Goal: Task Accomplishment & Management: Use online tool/utility

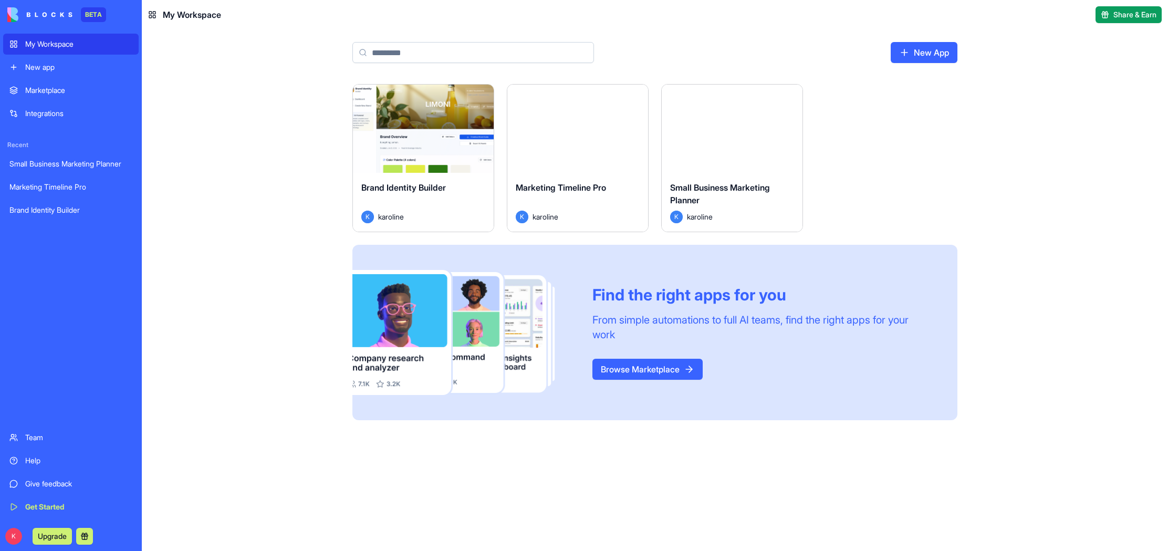
click at [596, 212] on div "K karoline" at bounding box center [578, 217] width 124 height 13
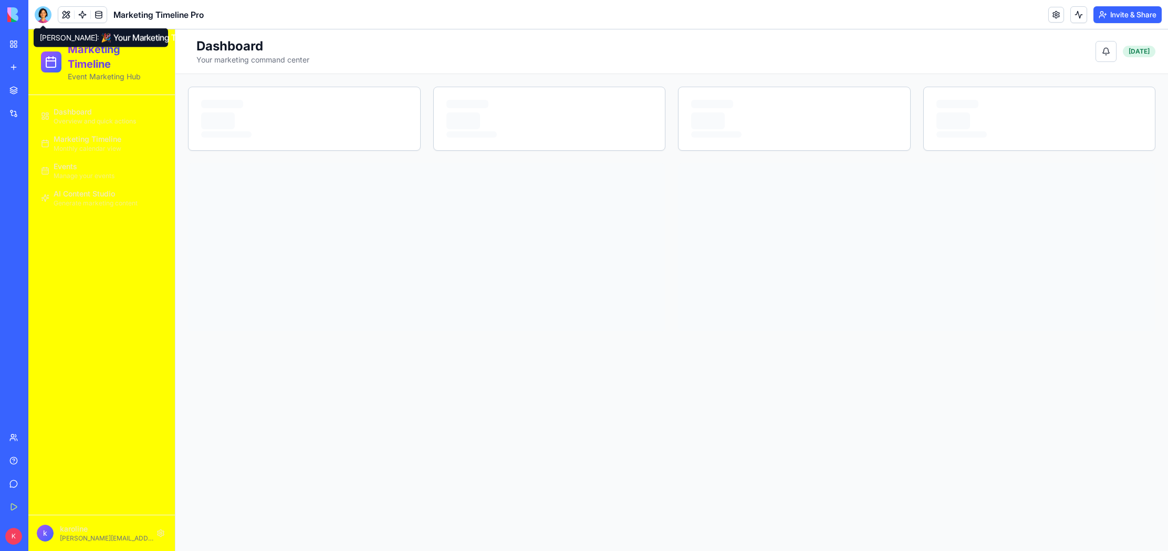
click at [42, 15] on div at bounding box center [43, 14] width 17 height 17
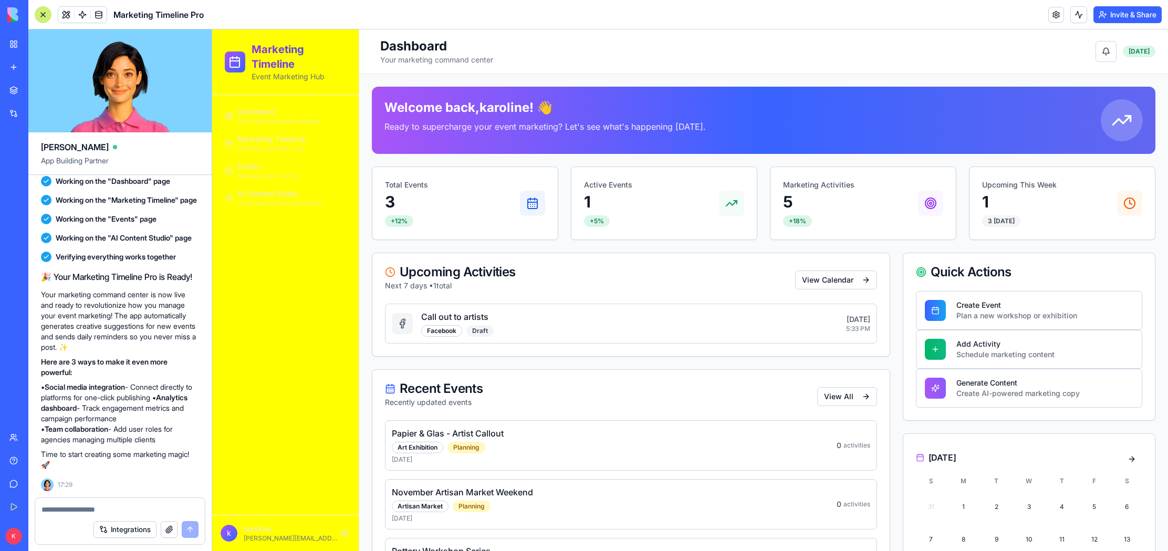
click at [135, 512] on textarea at bounding box center [119, 509] width 157 height 11
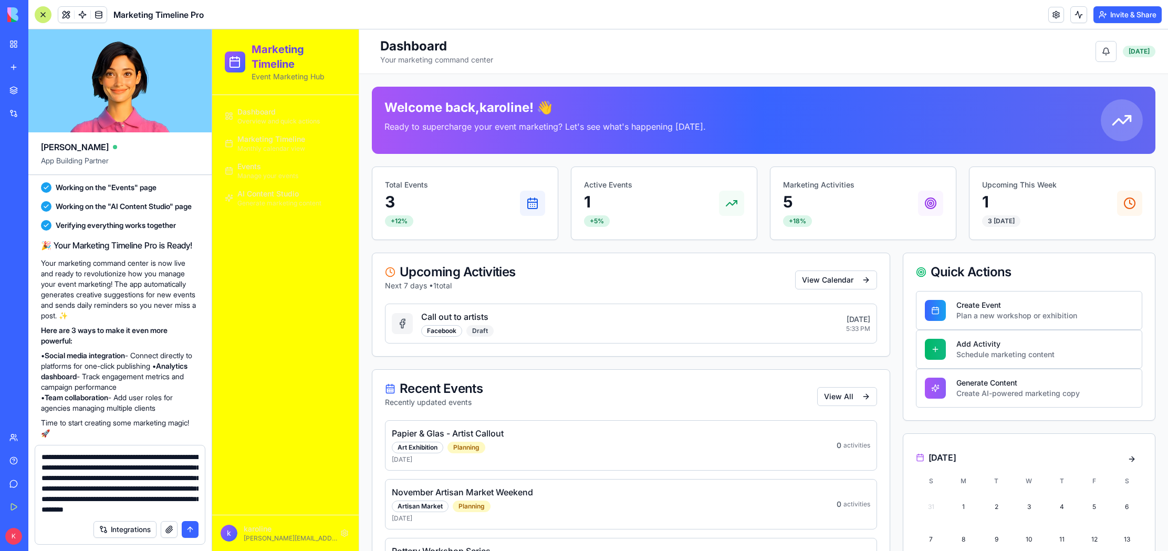
scroll to position [20, 0]
type textarea "**********"
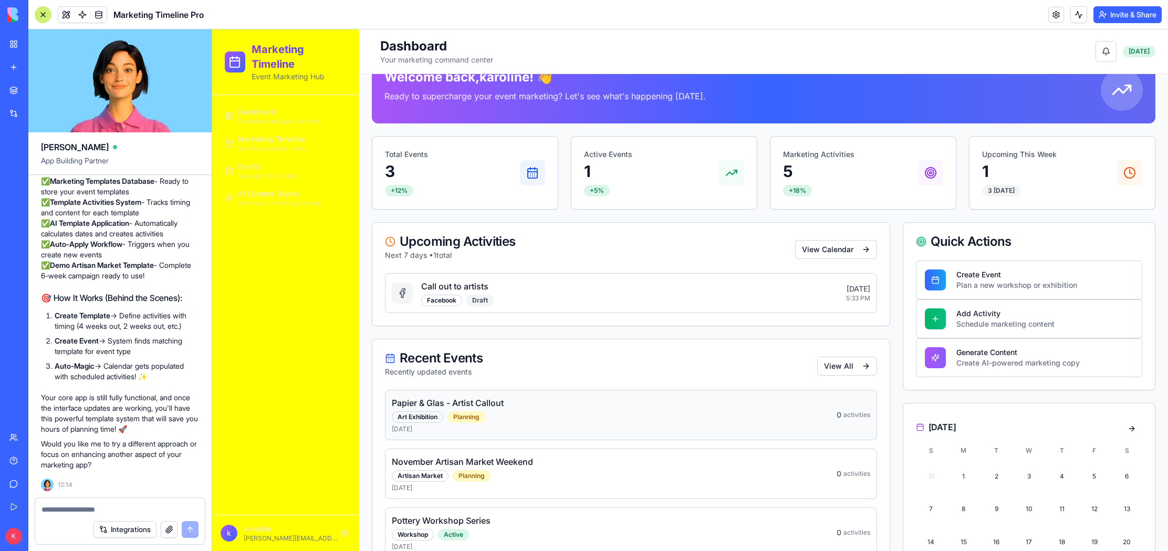
scroll to position [0, 0]
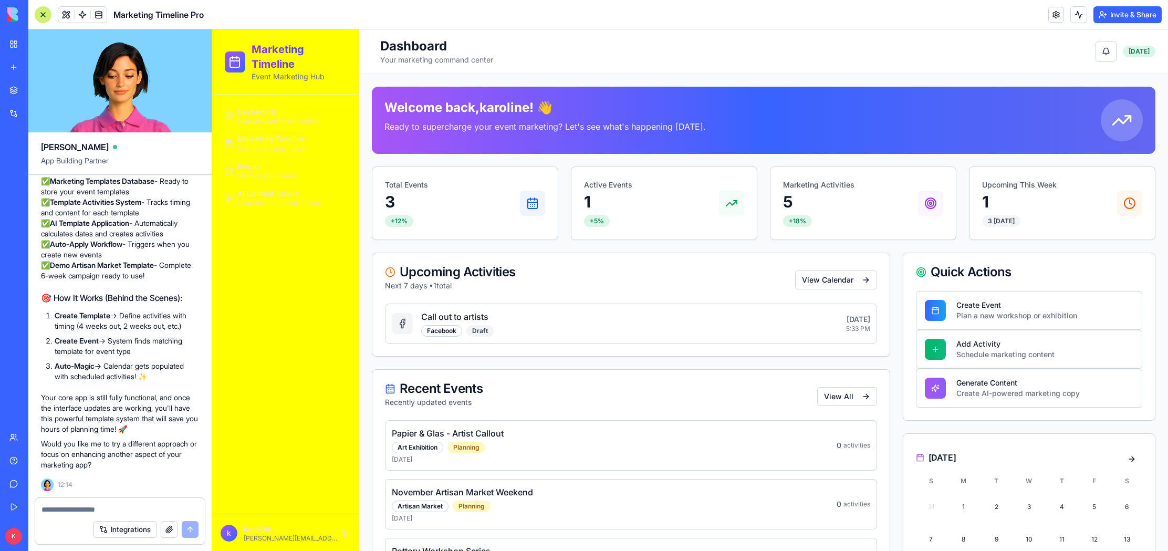
click at [254, 140] on span "Marketing Timeline" at bounding box center [271, 139] width 68 height 11
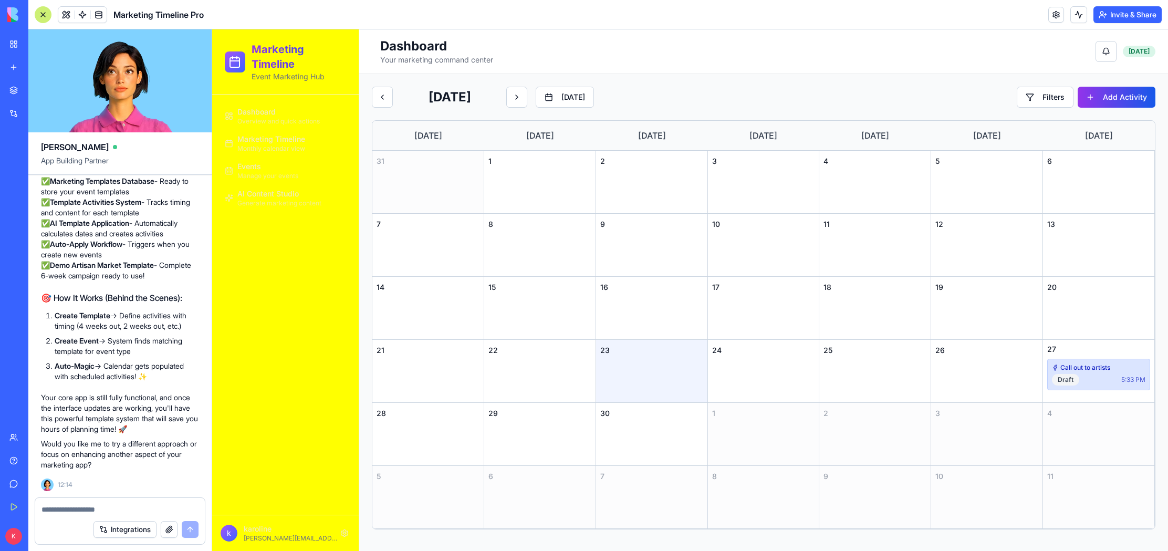
click at [262, 119] on span "Overview and quick actions" at bounding box center [278, 121] width 82 height 8
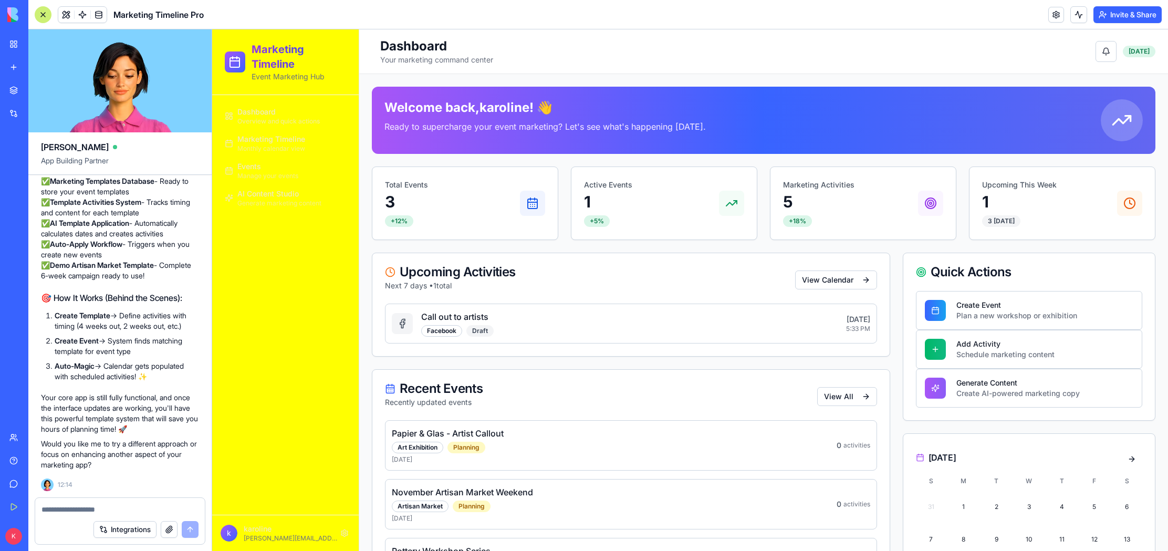
click at [272, 167] on div "Events Manage your events" at bounding box center [267, 170] width 61 height 19
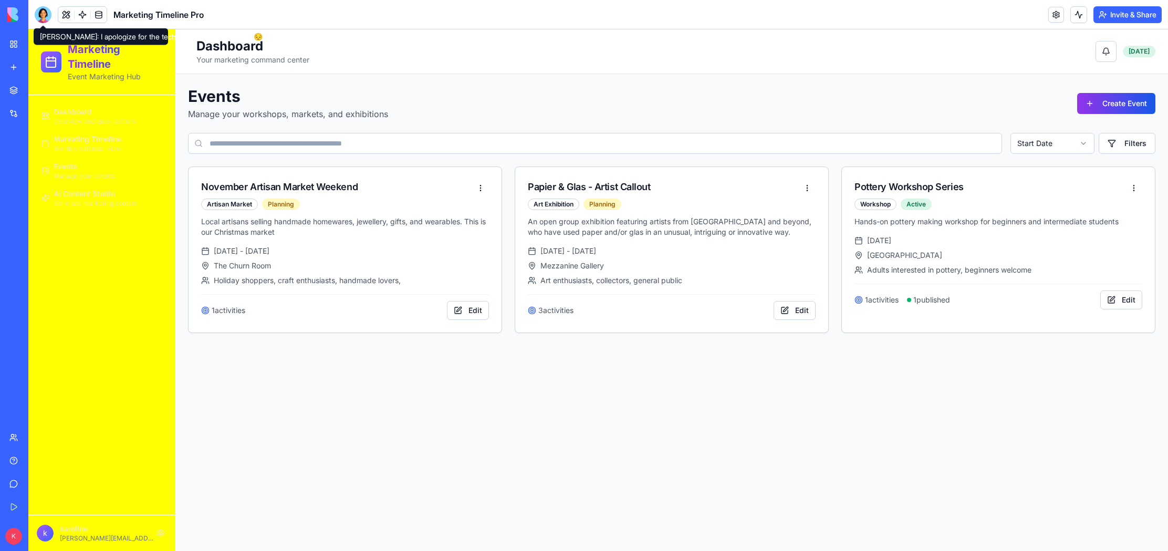
click at [39, 13] on div at bounding box center [43, 14] width 17 height 17
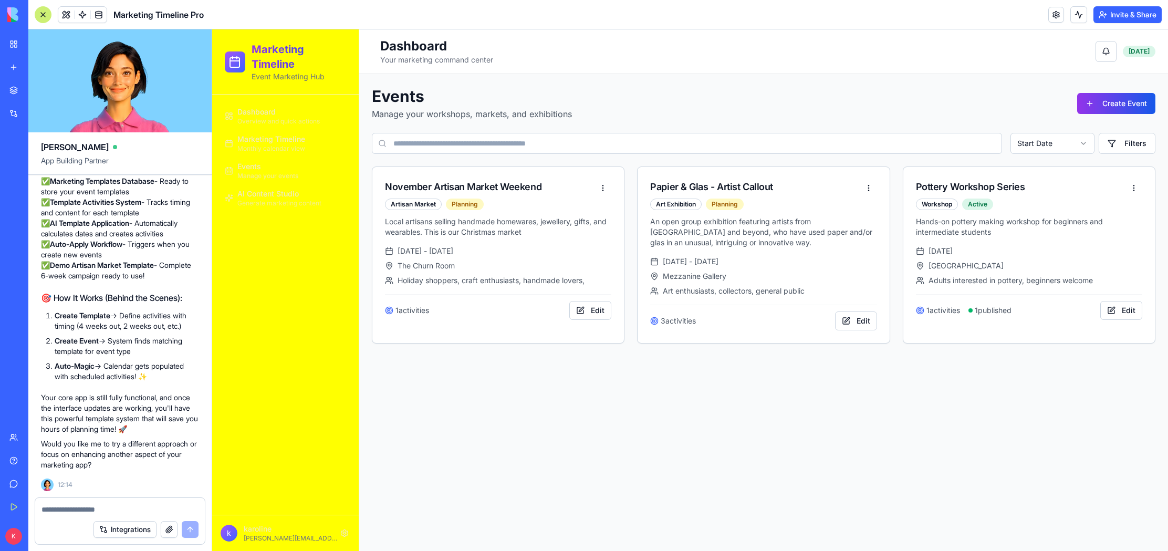
click at [268, 120] on span "Overview and quick actions" at bounding box center [278, 121] width 82 height 8
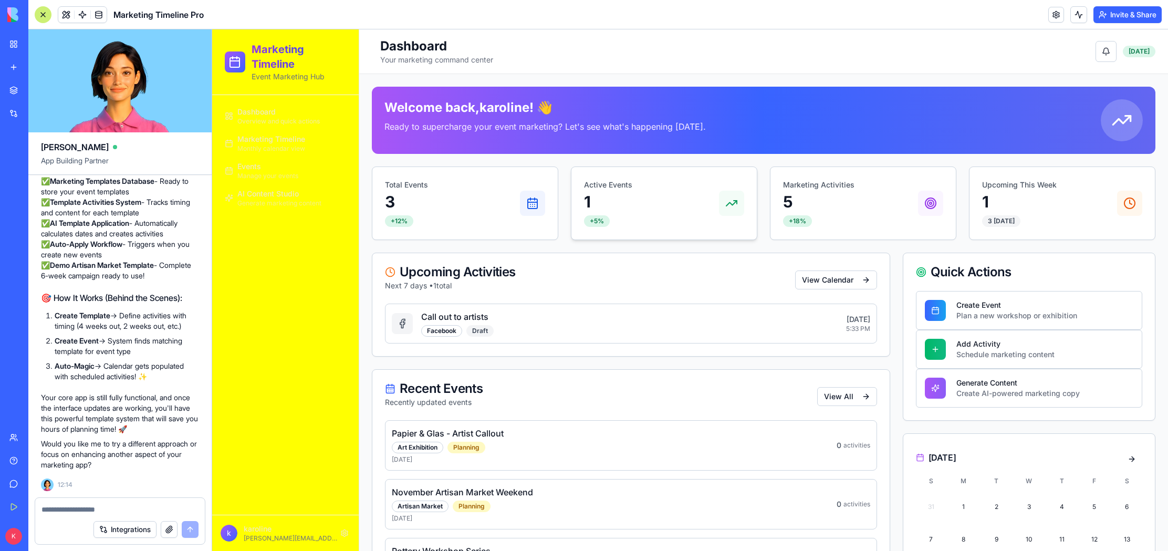
click at [632, 215] on div "Active Events 1 +5%" at bounding box center [664, 203] width 160 height 47
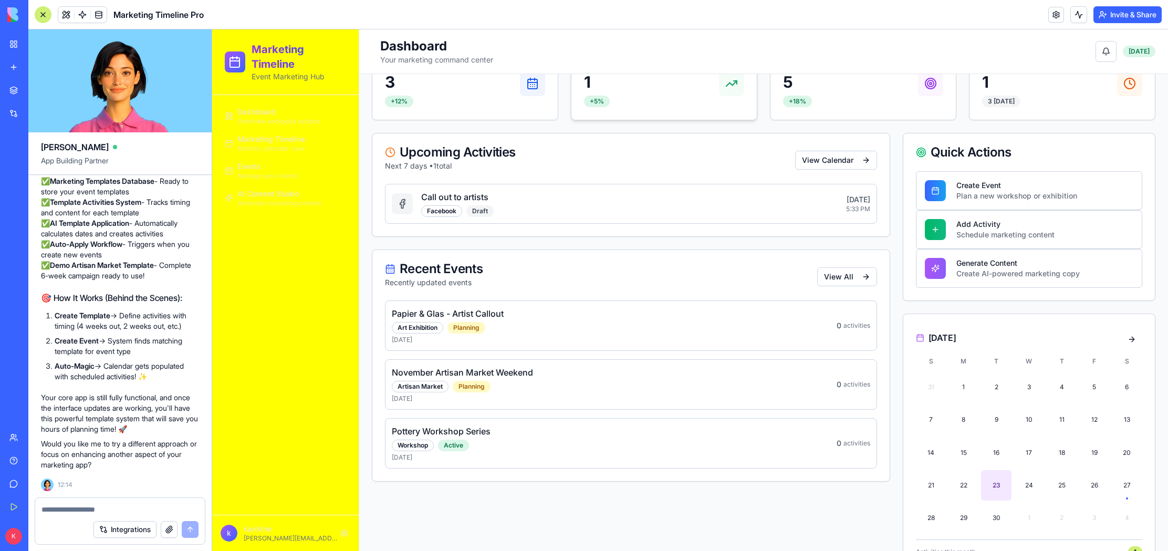
scroll to position [123, 0]
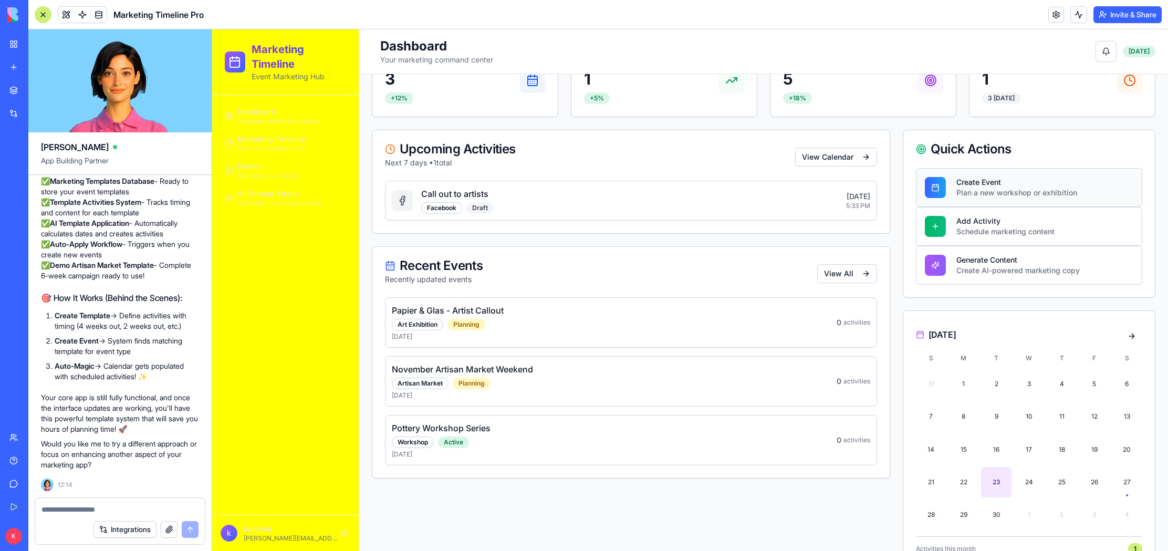
click at [977, 185] on div "Create Event" at bounding box center [1017, 182] width 121 height 11
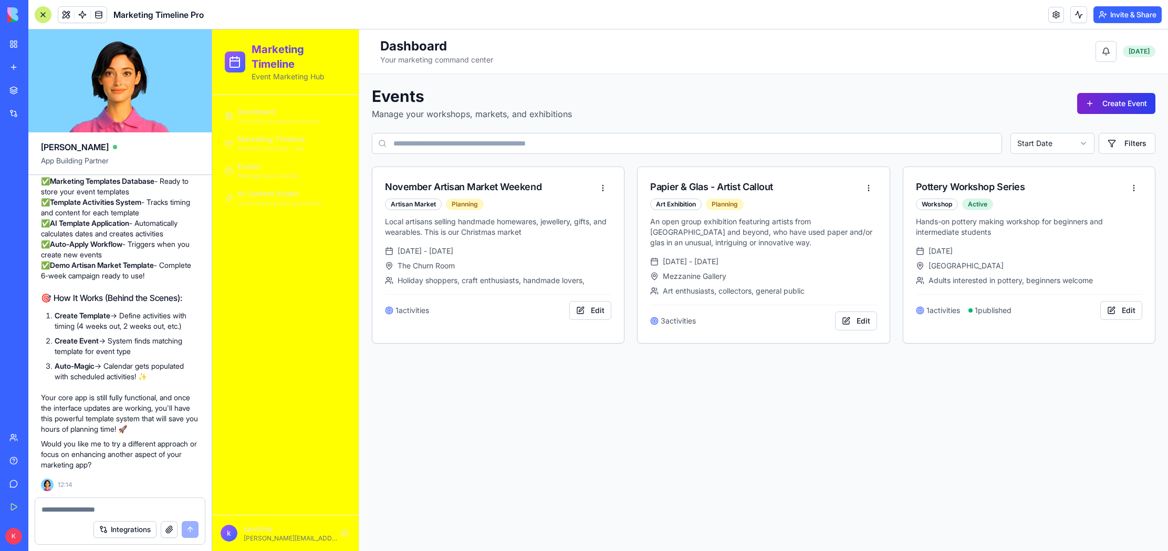
click at [1119, 101] on button "Create Event" at bounding box center [1116, 103] width 78 height 21
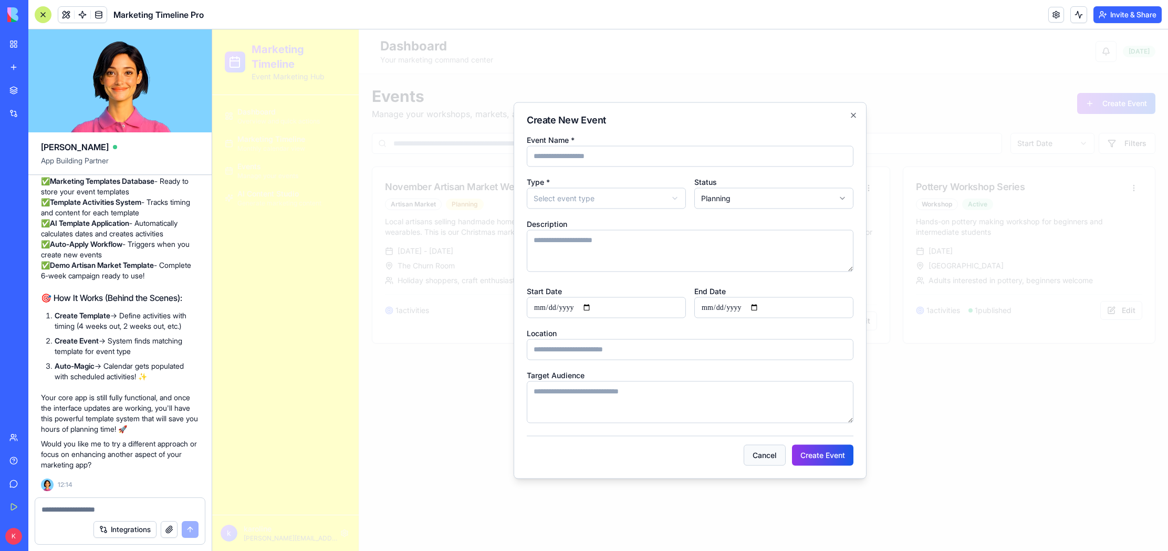
click at [770, 454] on button "Cancel" at bounding box center [765, 454] width 42 height 21
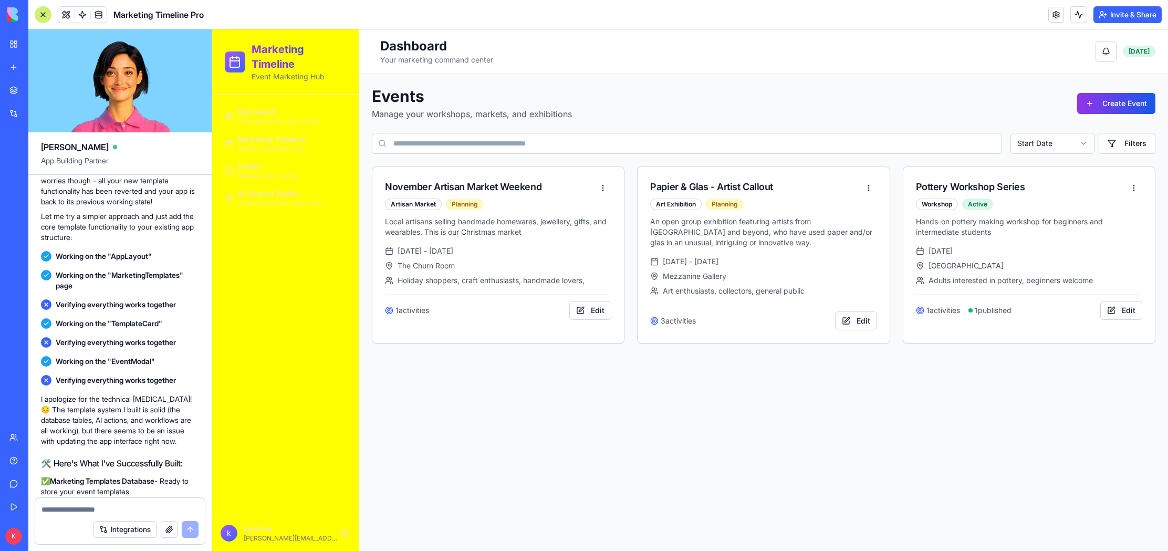
scroll to position [1480, 0]
click at [433, 54] on h2 "Dashboard" at bounding box center [436, 46] width 113 height 17
click at [289, 52] on h1 "Marketing Timeline" at bounding box center [299, 56] width 95 height 29
click at [235, 61] on icon at bounding box center [234, 61] width 9 height 0
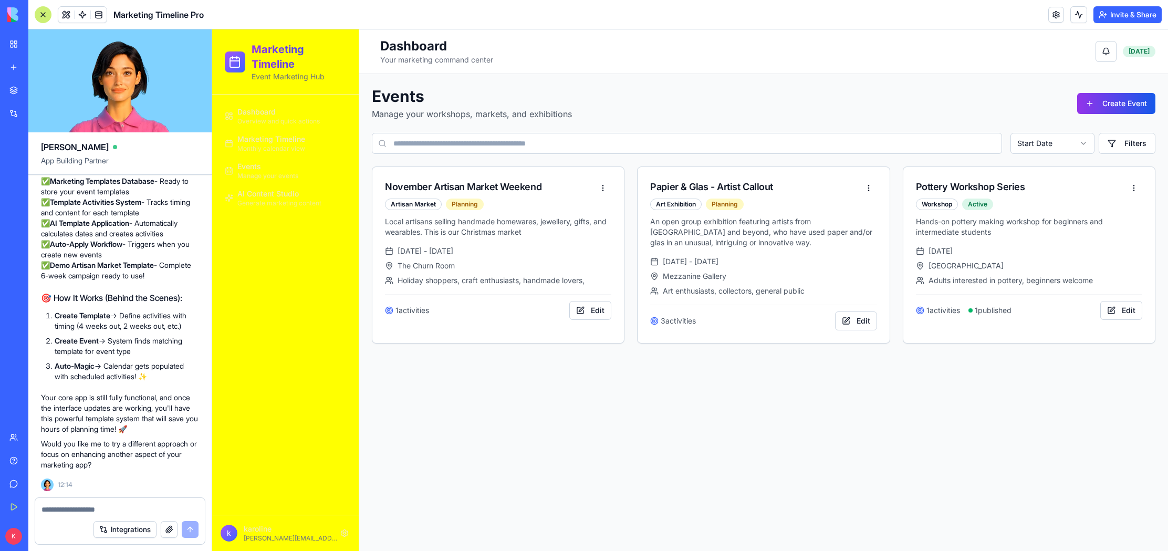
scroll to position [1831, 0]
click at [267, 111] on span "Dashboard" at bounding box center [256, 112] width 38 height 11
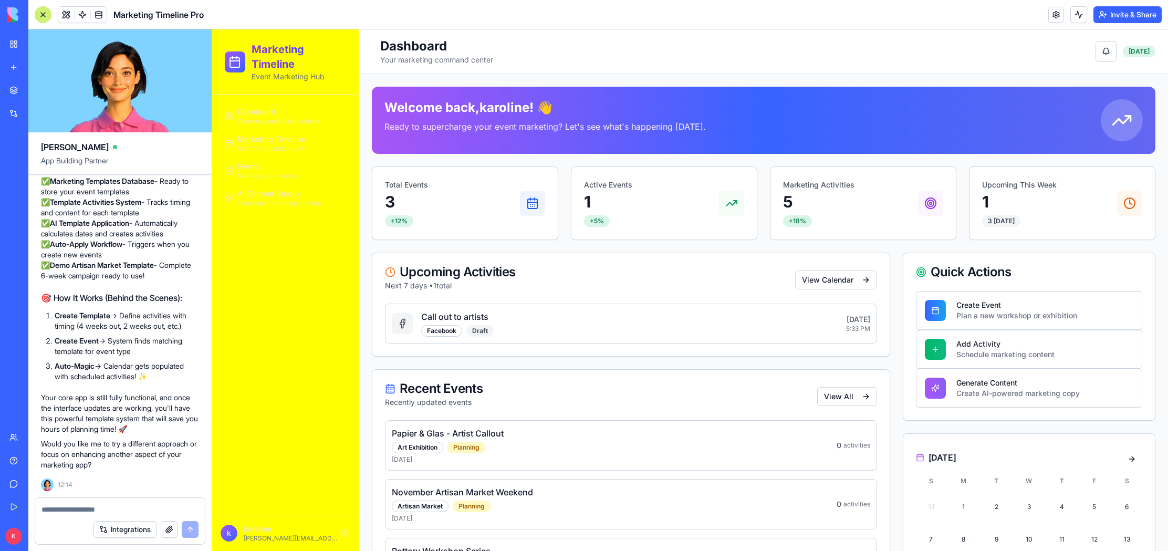
click at [141, 508] on textarea at bounding box center [119, 509] width 157 height 11
type textarea "**********"
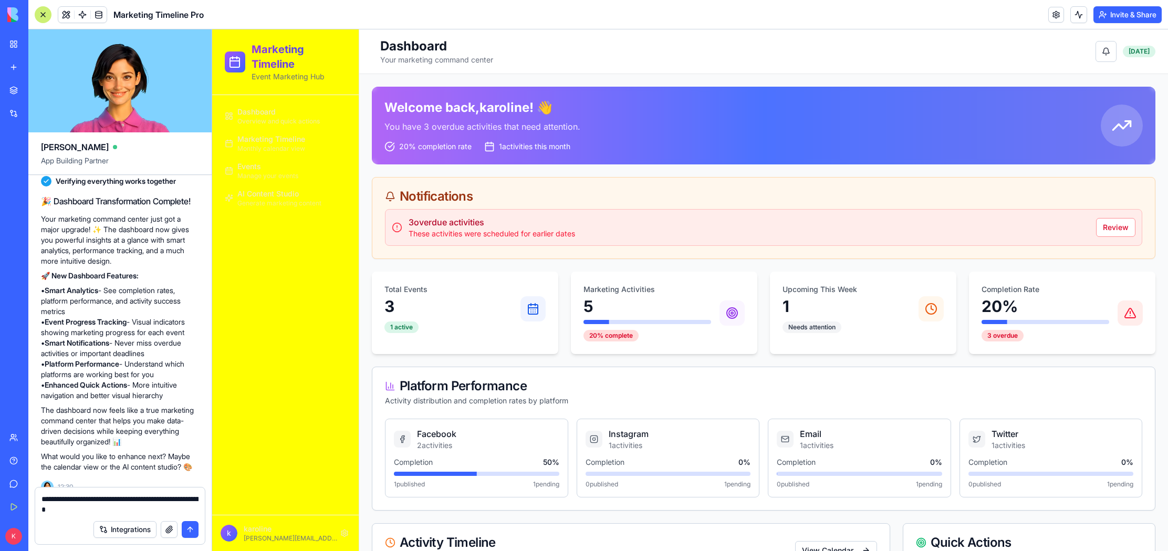
scroll to position [2246, 0]
click at [1098, 226] on button "Review" at bounding box center [1115, 227] width 39 height 19
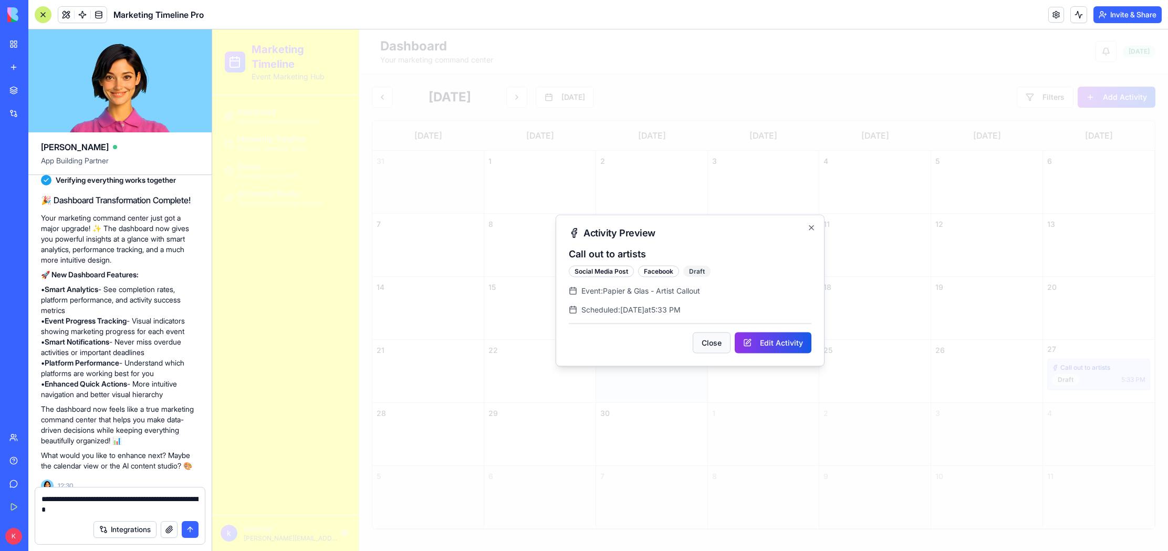
click at [716, 342] on button "Close" at bounding box center [712, 342] width 38 height 21
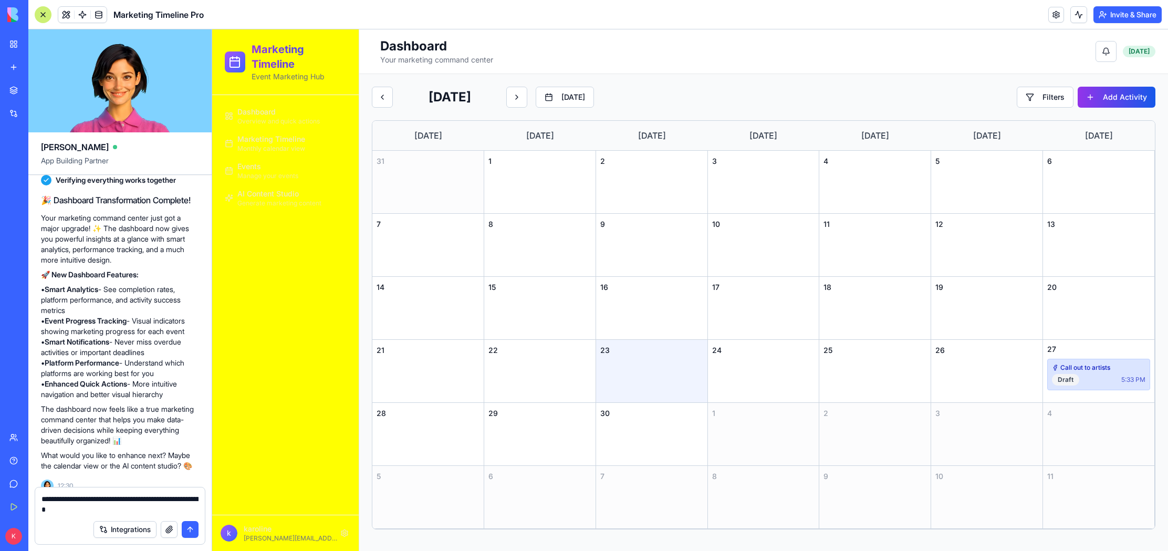
click at [260, 114] on span "Dashboard" at bounding box center [256, 112] width 38 height 11
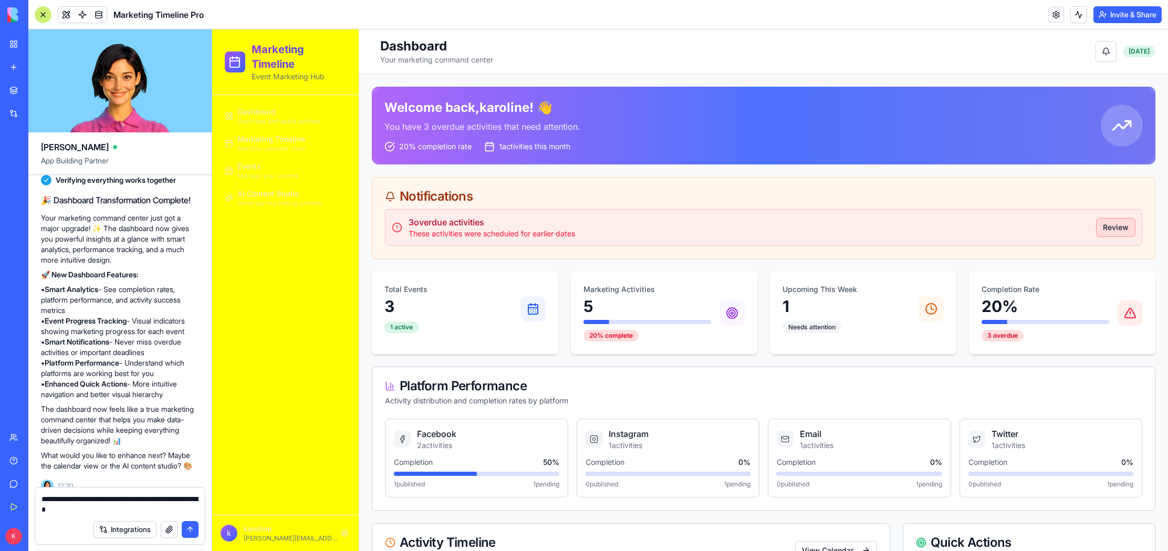
click at [1103, 228] on button "Review" at bounding box center [1115, 227] width 39 height 19
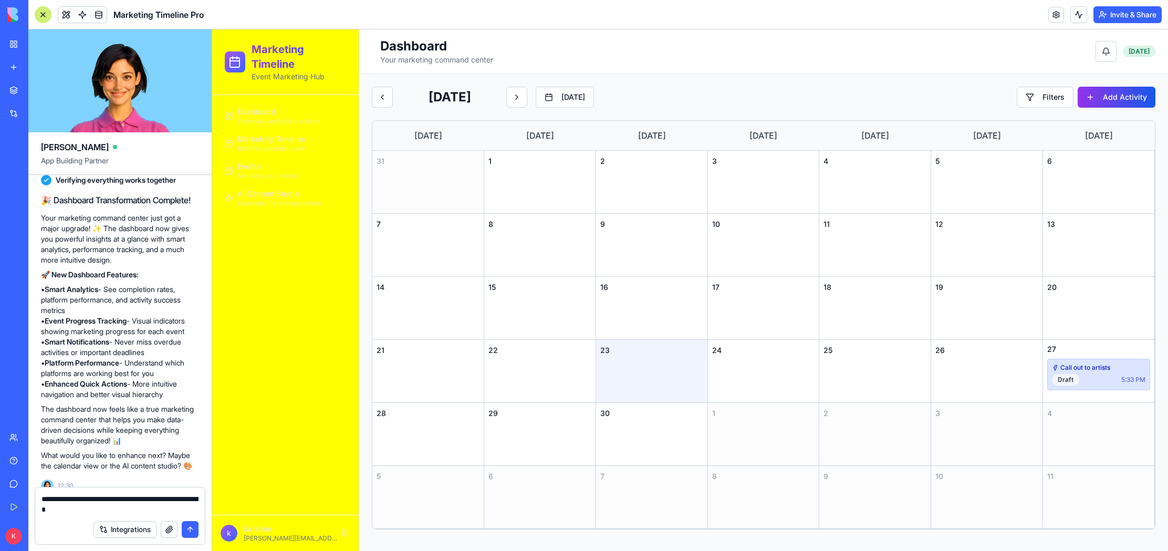
click at [276, 115] on span "Dashboard" at bounding box center [256, 112] width 38 height 11
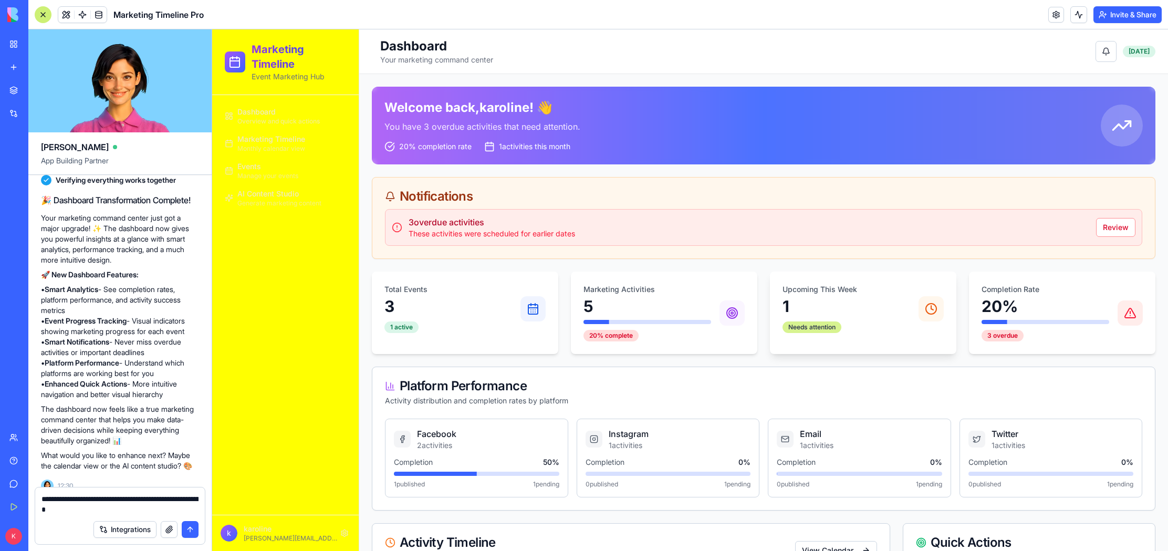
click at [795, 326] on div "Needs attention" at bounding box center [812, 327] width 59 height 12
click at [809, 303] on p "1" at bounding box center [847, 306] width 128 height 19
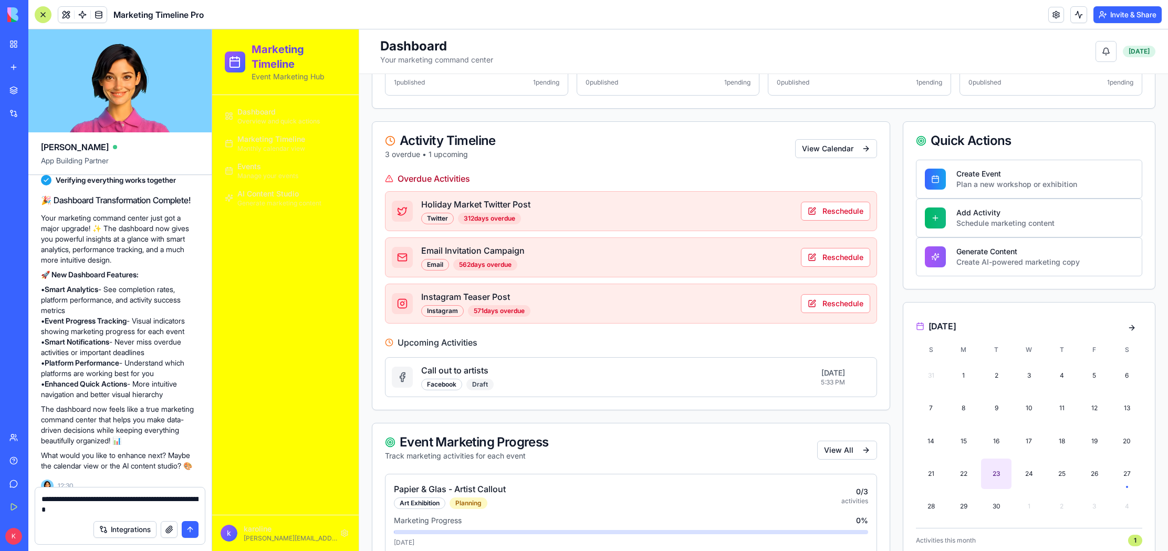
scroll to position [402, 0]
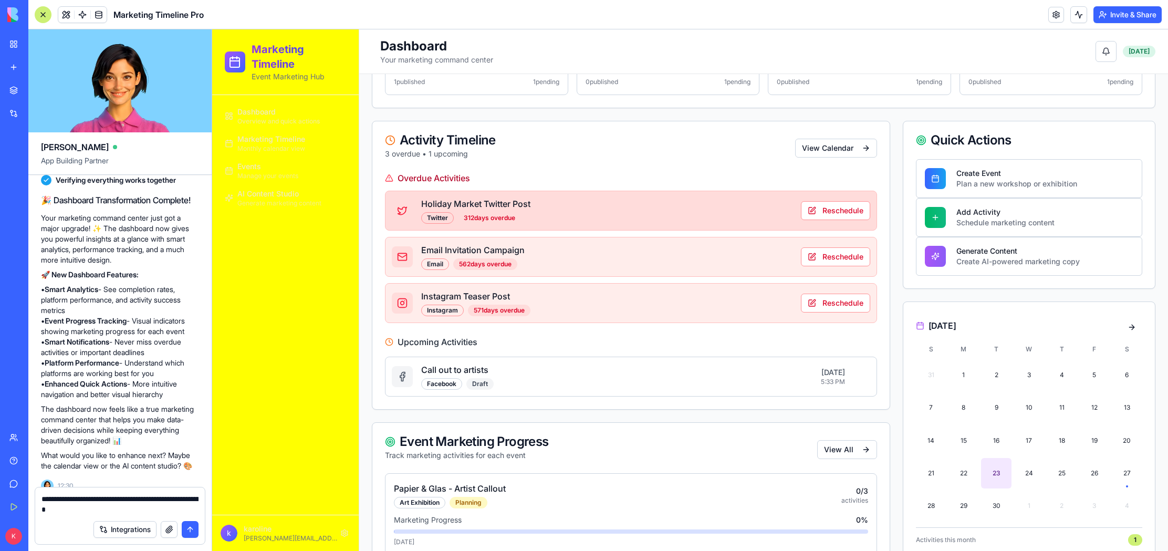
click at [761, 210] on div "Holiday Market Twitter Post Twitter 312 days overdue" at bounding box center [606, 211] width 371 height 26
click at [825, 207] on button "Reschedule" at bounding box center [835, 210] width 69 height 19
click at [844, 210] on button "Reschedule" at bounding box center [835, 210] width 69 height 19
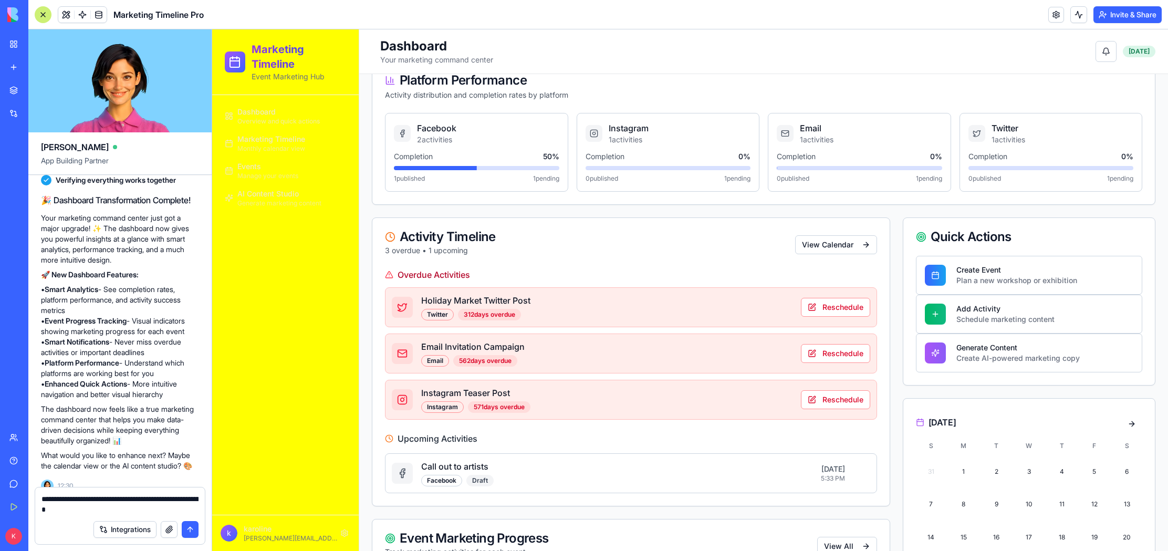
scroll to position [511, 0]
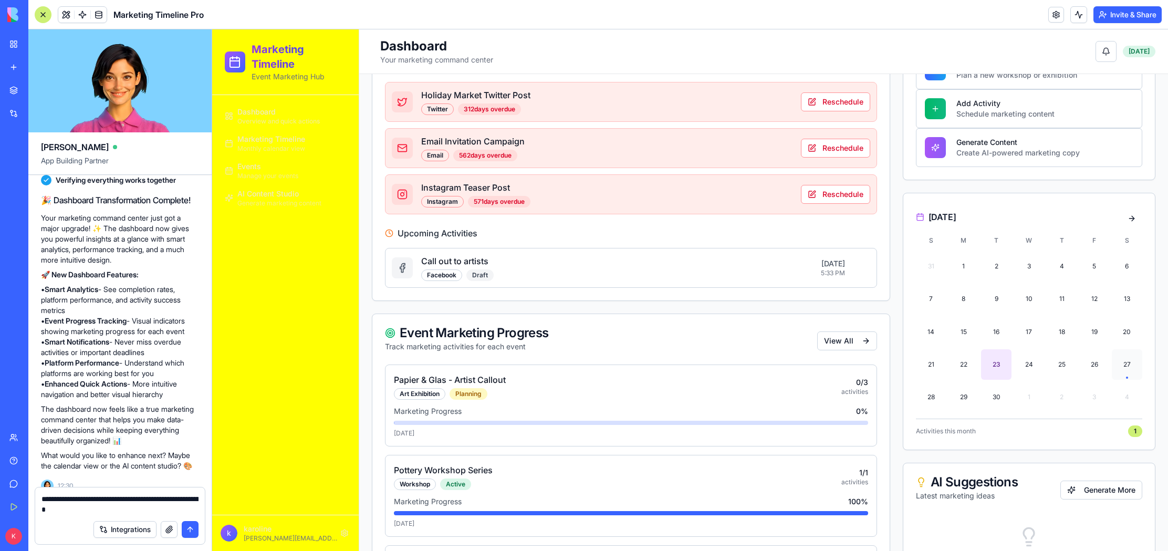
click at [1121, 368] on div "27" at bounding box center [1127, 364] width 30 height 30
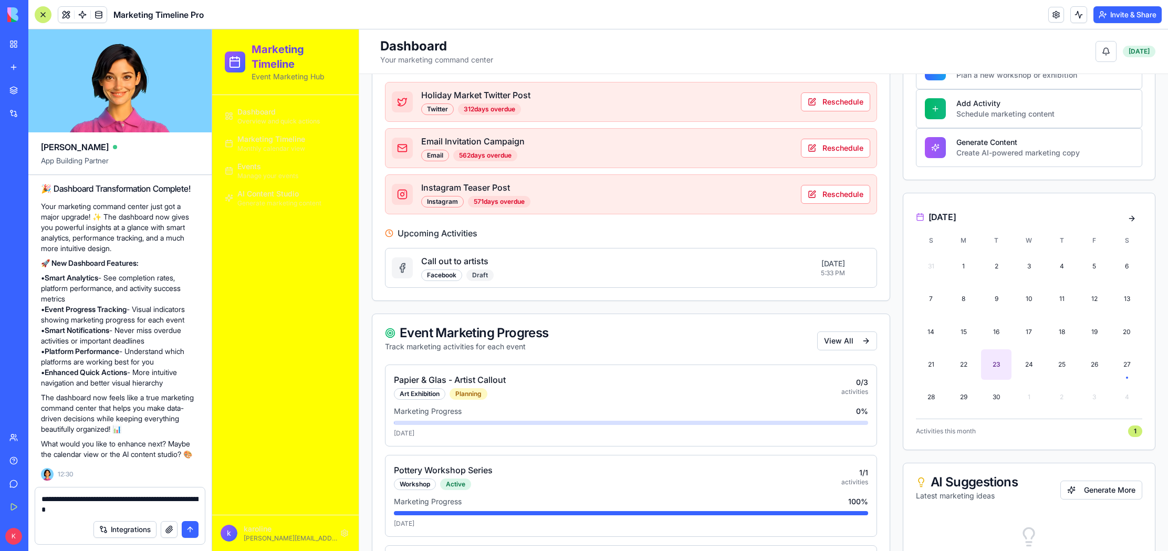
scroll to position [2321, 0]
drag, startPoint x: 147, startPoint y: 510, endPoint x: -4, endPoint y: 491, distance: 151.9
click at [0, 491] on html "BETA My Workspace New app Marketplace Integrations Recent Small Business Market…" at bounding box center [584, 275] width 1168 height 551
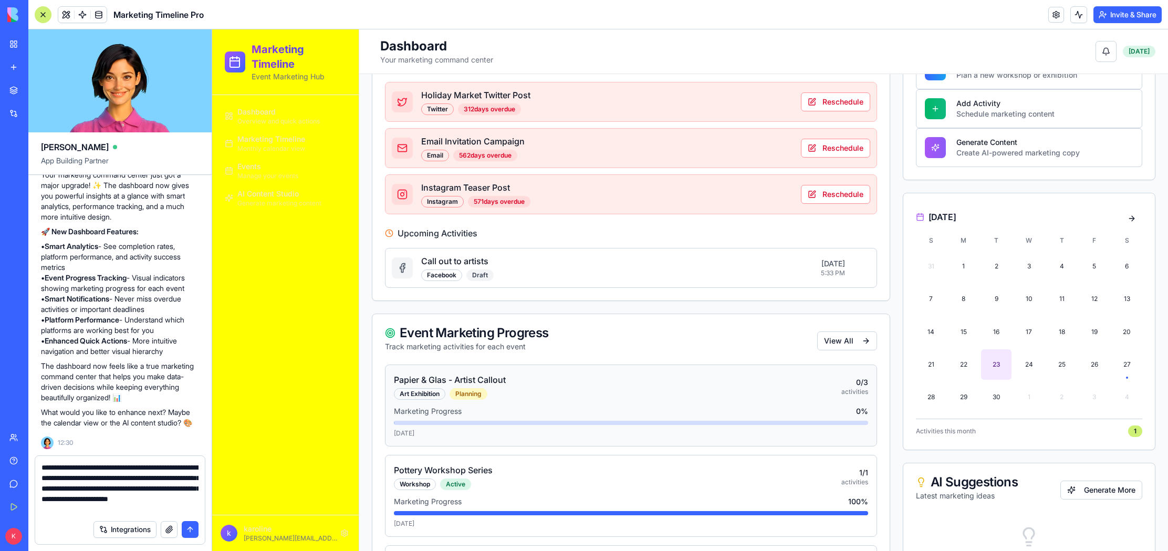
type textarea "**********"
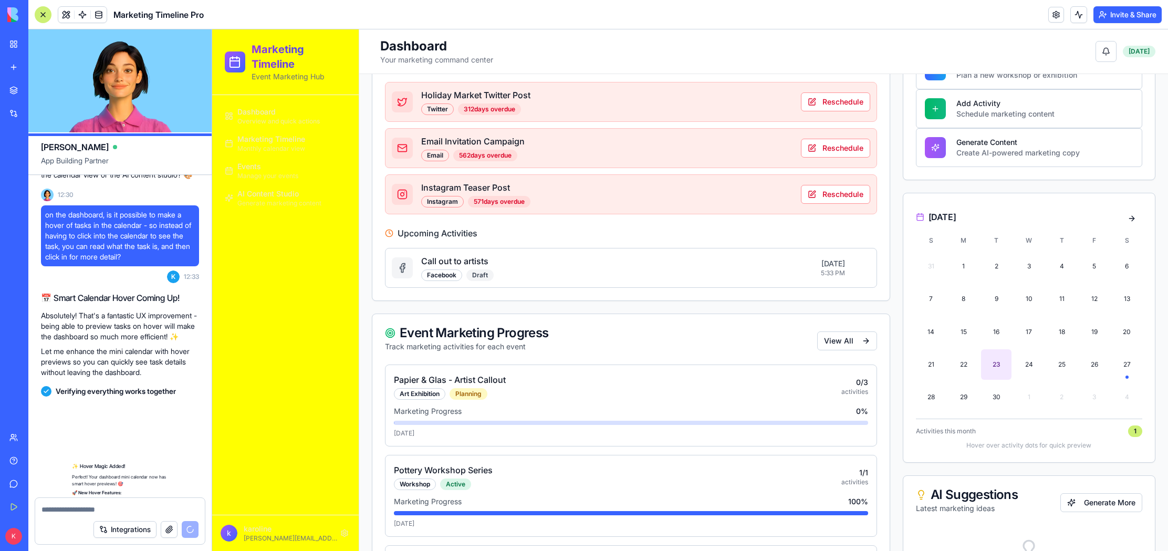
scroll to position [2838, 0]
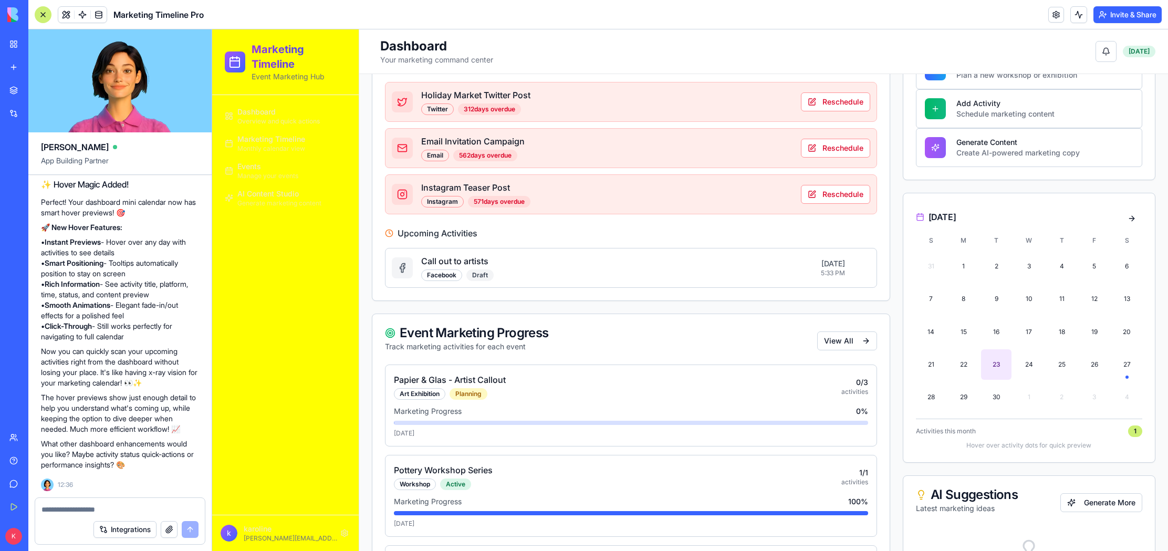
click at [302, 371] on div "Dashboard Overview and quick actions Marketing Timeline Monthly calendar view E…" at bounding box center [285, 305] width 147 height 420
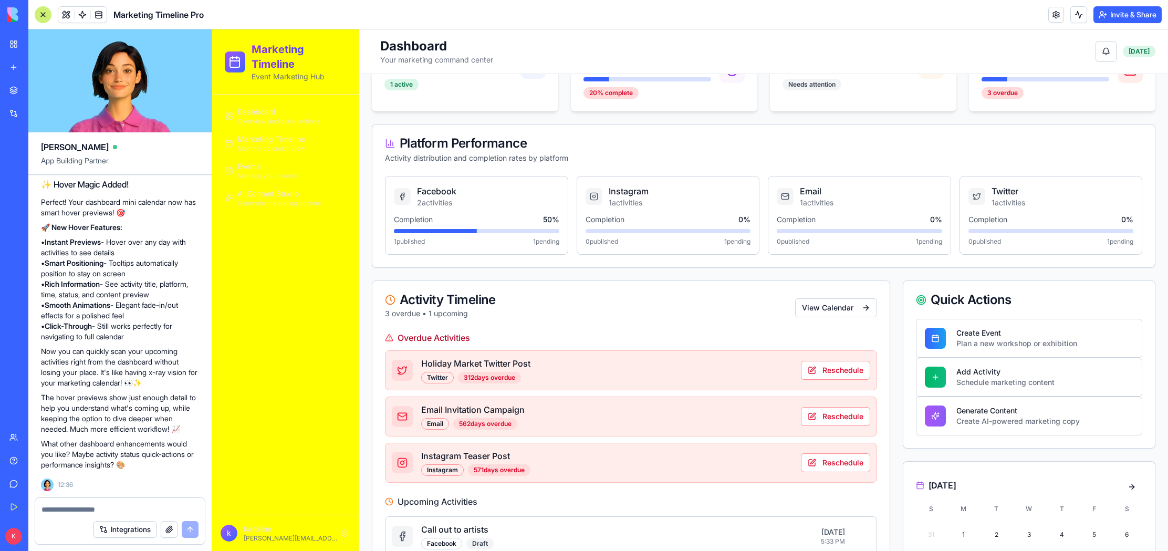
scroll to position [225, 0]
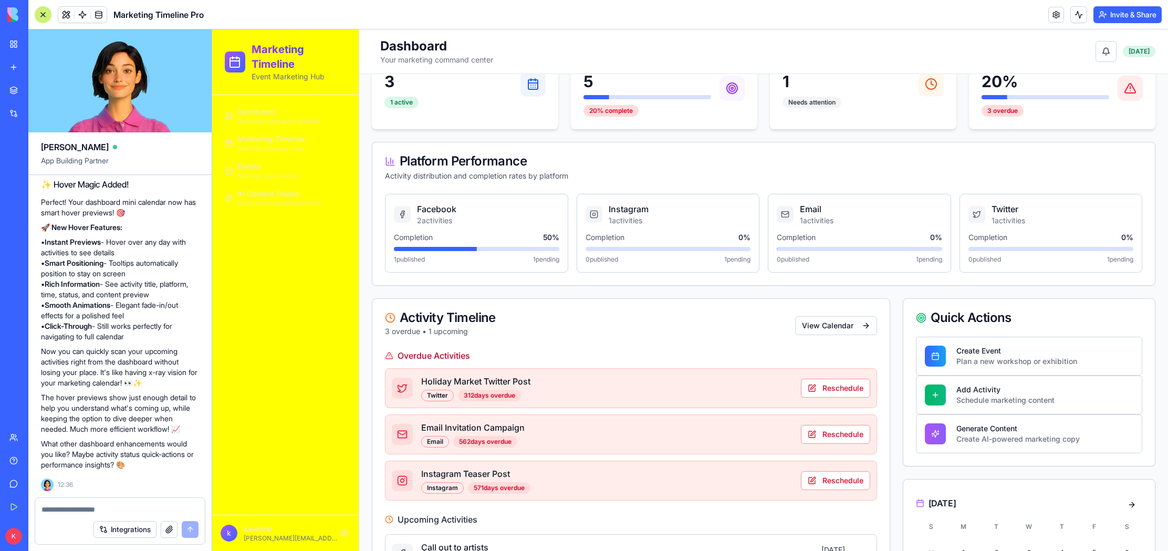
click at [119, 510] on textarea at bounding box center [119, 509] width 157 height 11
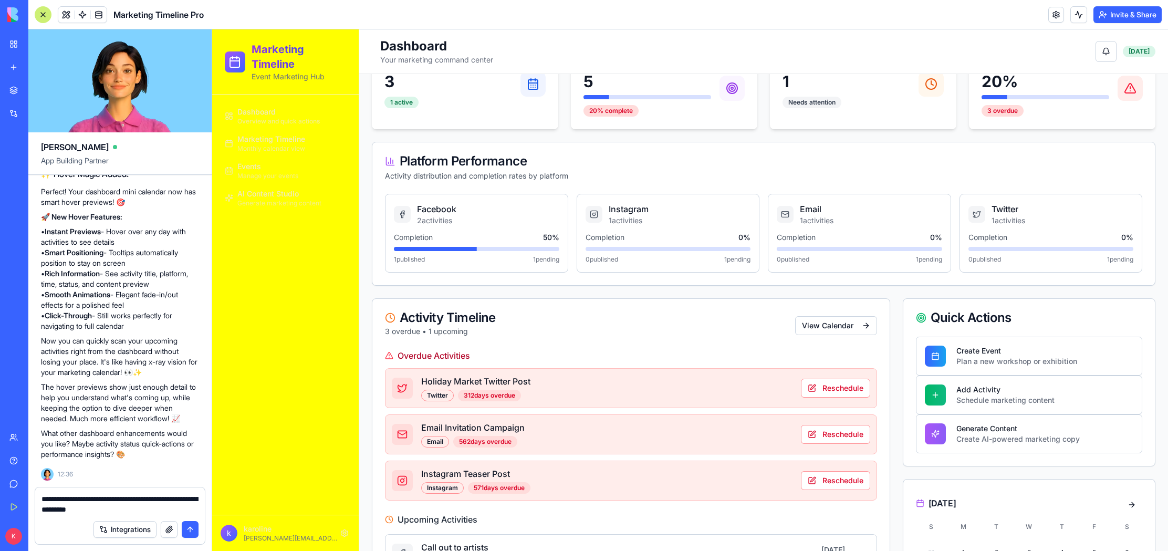
type textarea "**********"
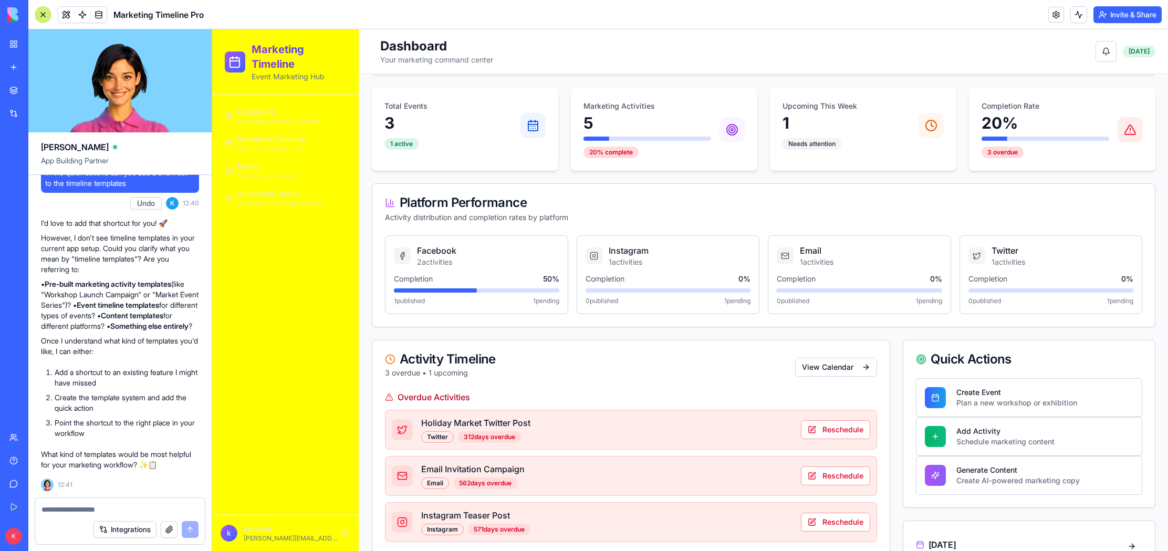
scroll to position [3180, 0]
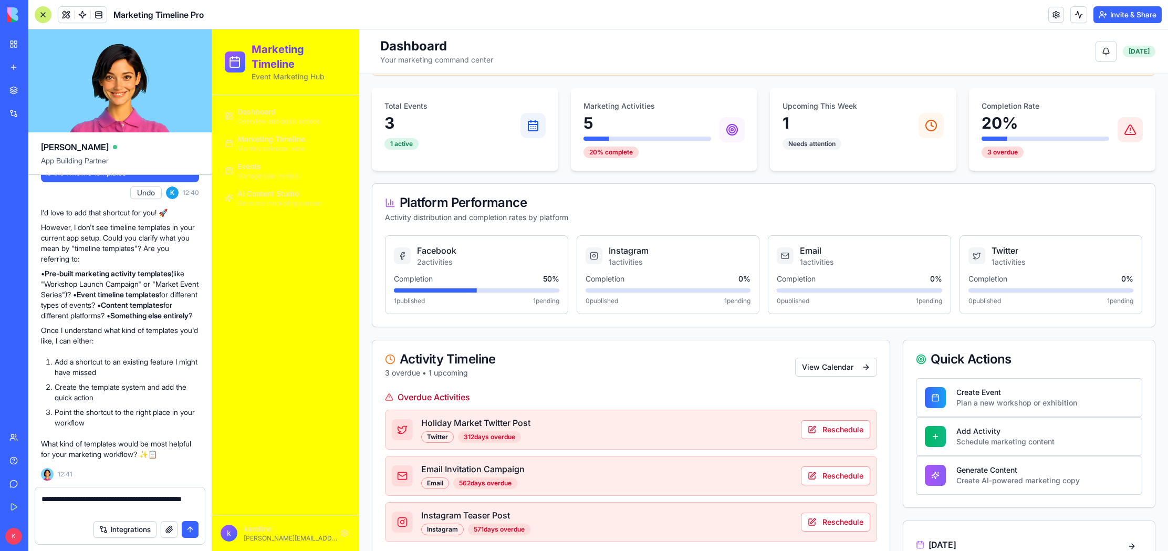
type textarea "**********"
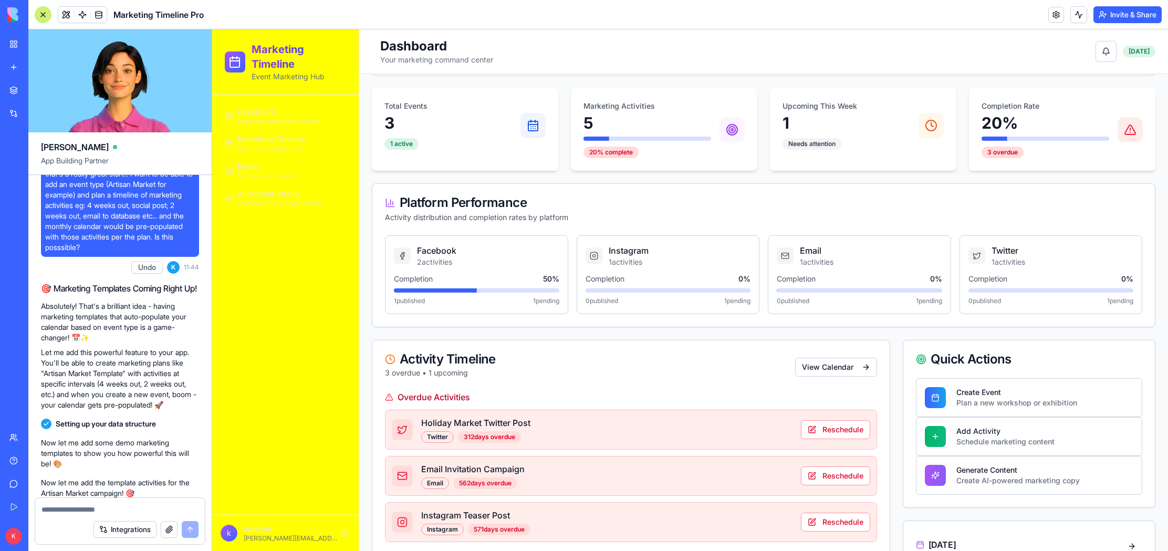
scroll to position [823, 0]
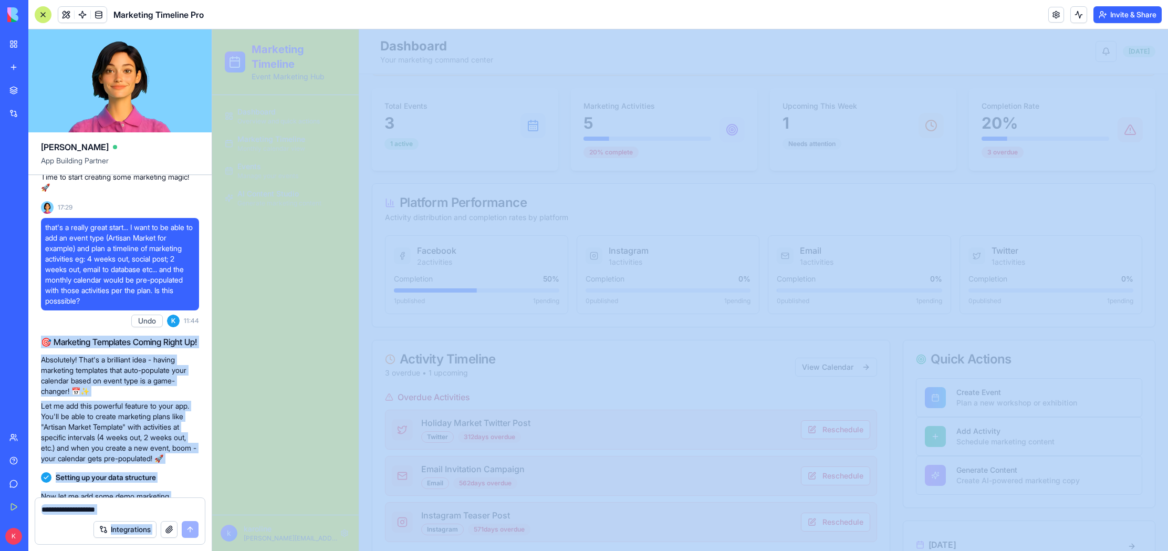
drag, startPoint x: 257, startPoint y: 405, endPoint x: 220, endPoint y: 370, distance: 51.3
click at [7, 340] on div "BETA My Workspace New app Marketplace Integrations Recent Small Business Market…" at bounding box center [584, 275] width 1168 height 551
click at [188, 348] on h2 "🎯 Marketing Templates Coming Right Up!" at bounding box center [120, 342] width 158 height 13
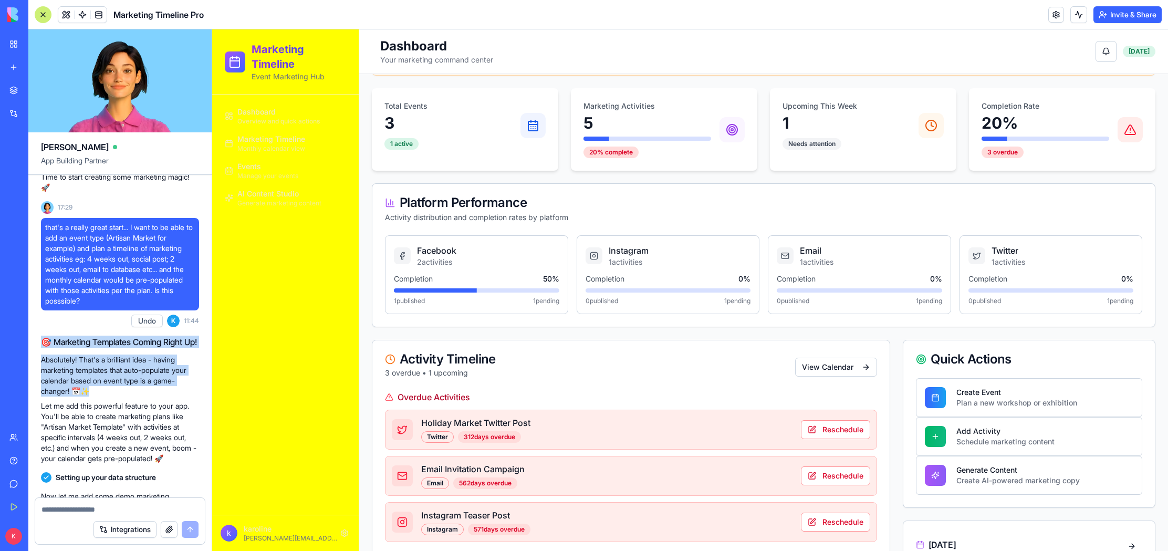
drag, startPoint x: 87, startPoint y: 423, endPoint x: 29, endPoint y: 372, distance: 77.1
copy div "🎯 Marketing Templates Coming Right Up! Absolutely! That's a brilliant idea - ha…"
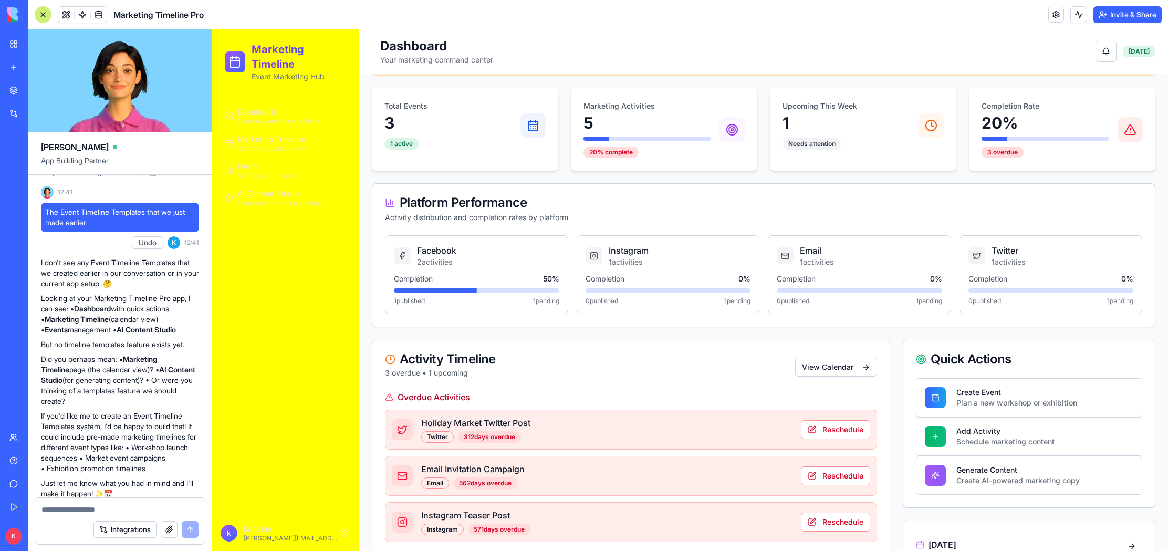
scroll to position [3512, 0]
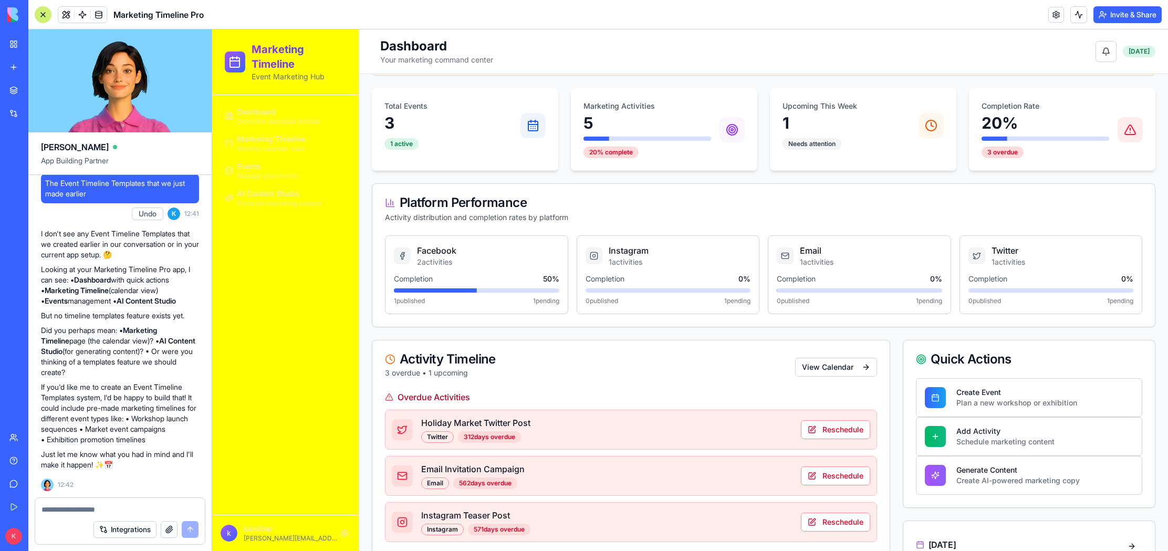
click at [113, 507] on textarea at bounding box center [119, 509] width 157 height 11
paste textarea "**********"
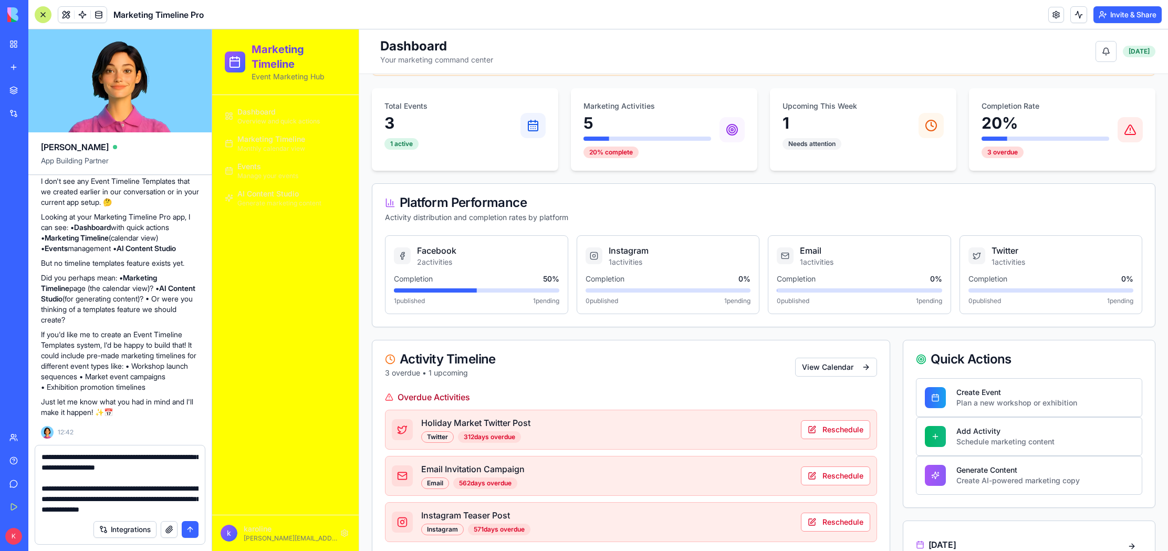
scroll to position [41, 0]
type textarea "**********"
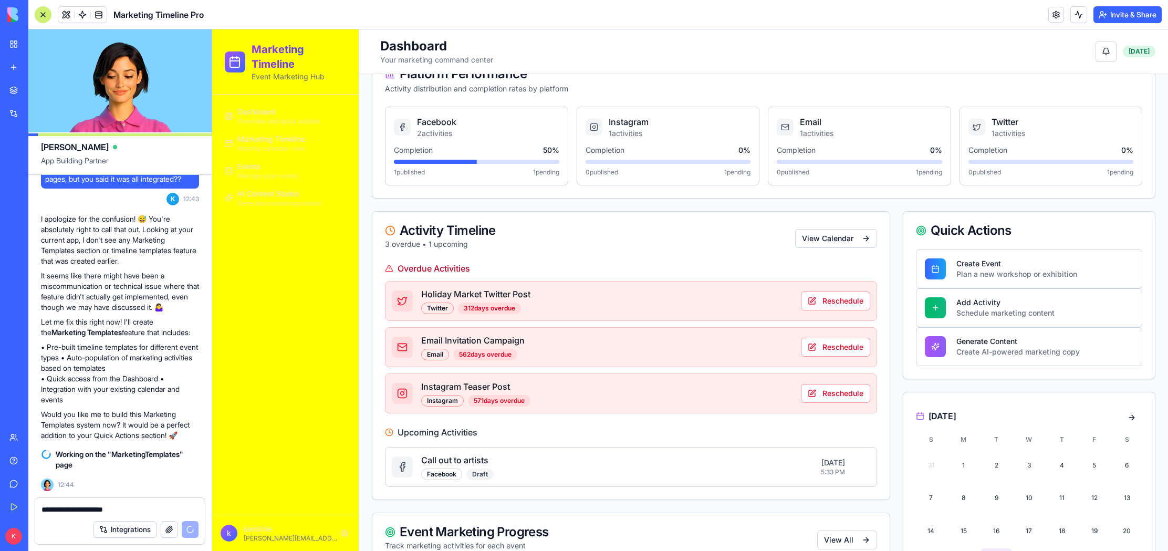
scroll to position [313, 0]
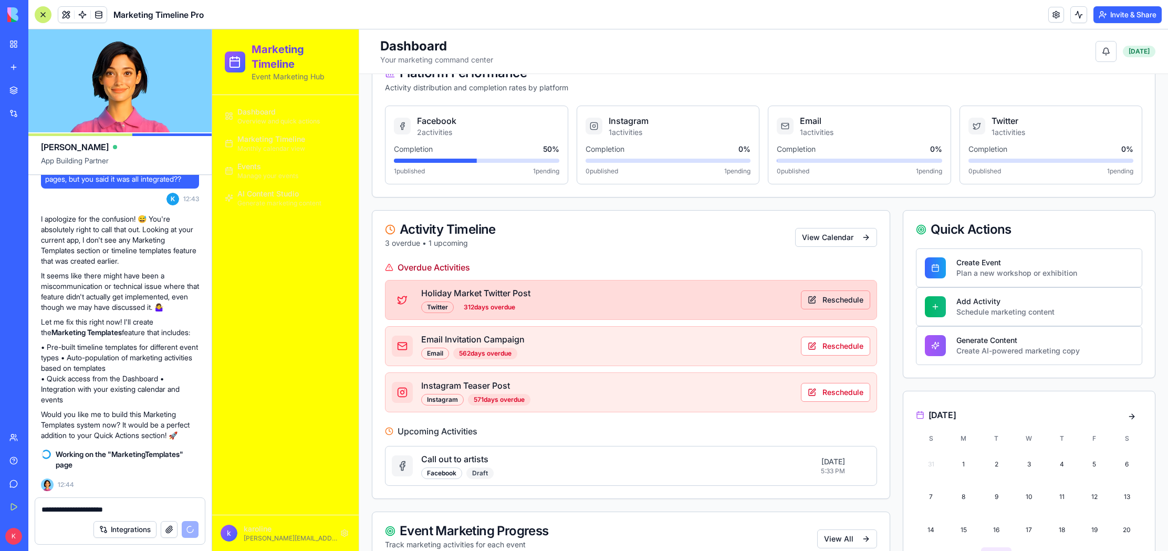
type textarea "**********"
click at [837, 299] on button "Reschedule" at bounding box center [835, 299] width 69 height 19
click at [528, 297] on h4 "Holiday Market Twitter Post" at bounding box center [606, 293] width 371 height 13
click at [810, 302] on button "Reschedule" at bounding box center [835, 299] width 69 height 19
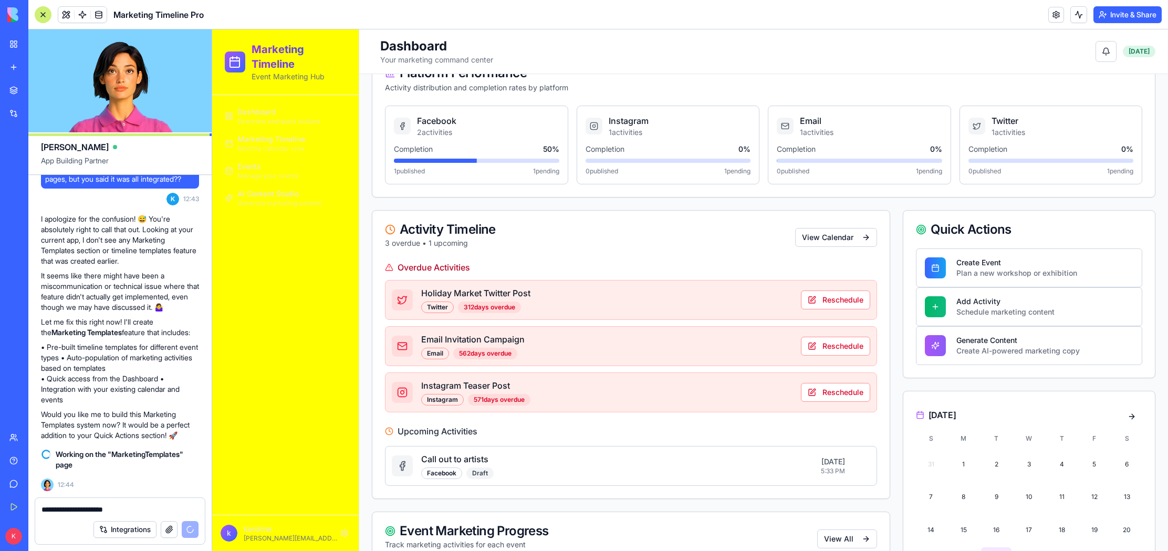
click at [124, 528] on button "Integrations" at bounding box center [125, 529] width 63 height 17
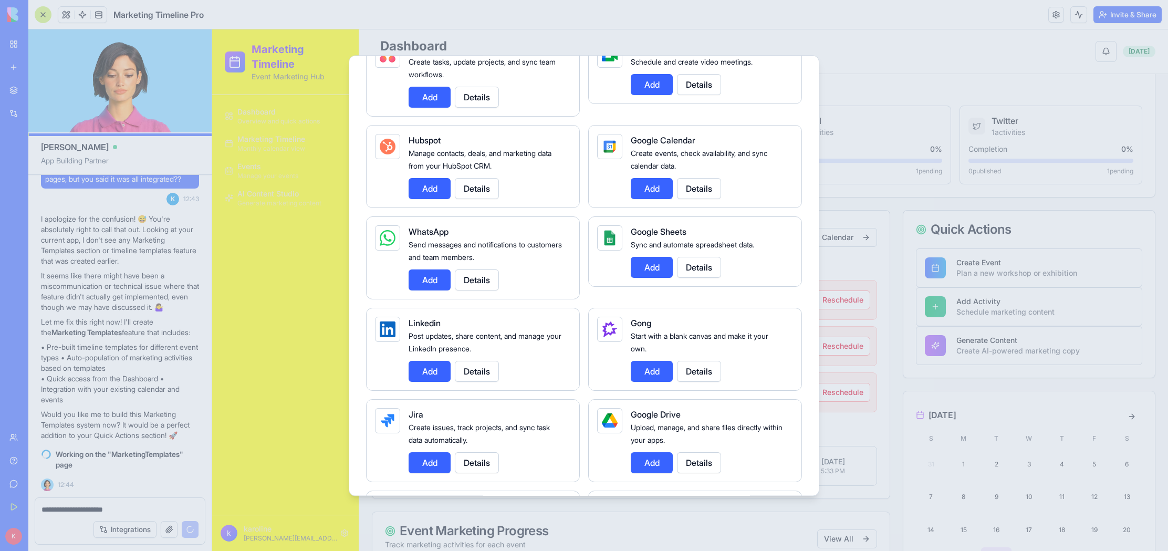
scroll to position [403, 0]
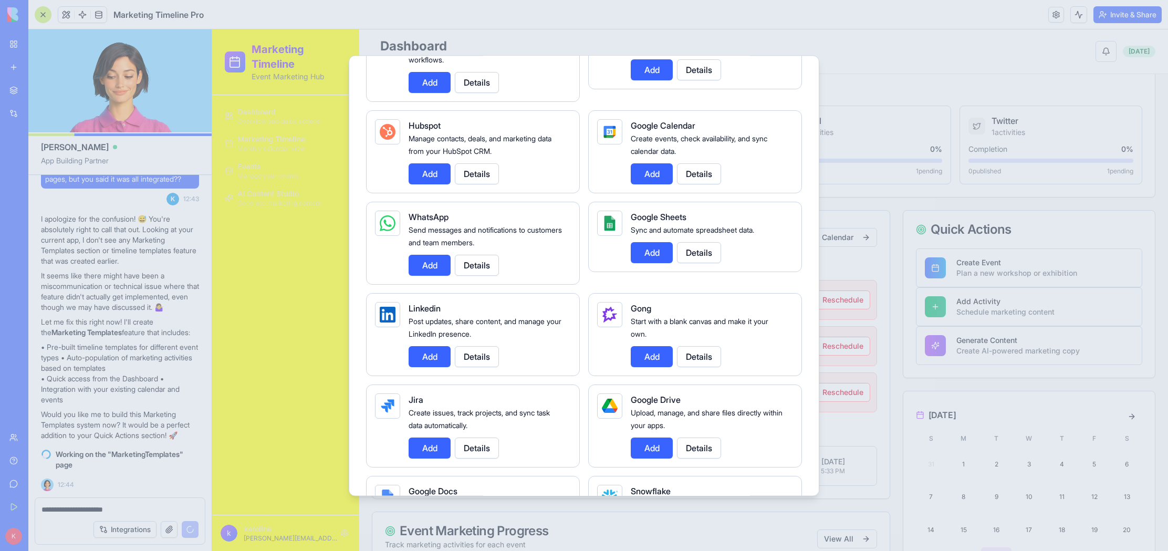
click at [692, 360] on button "Details" at bounding box center [699, 356] width 44 height 21
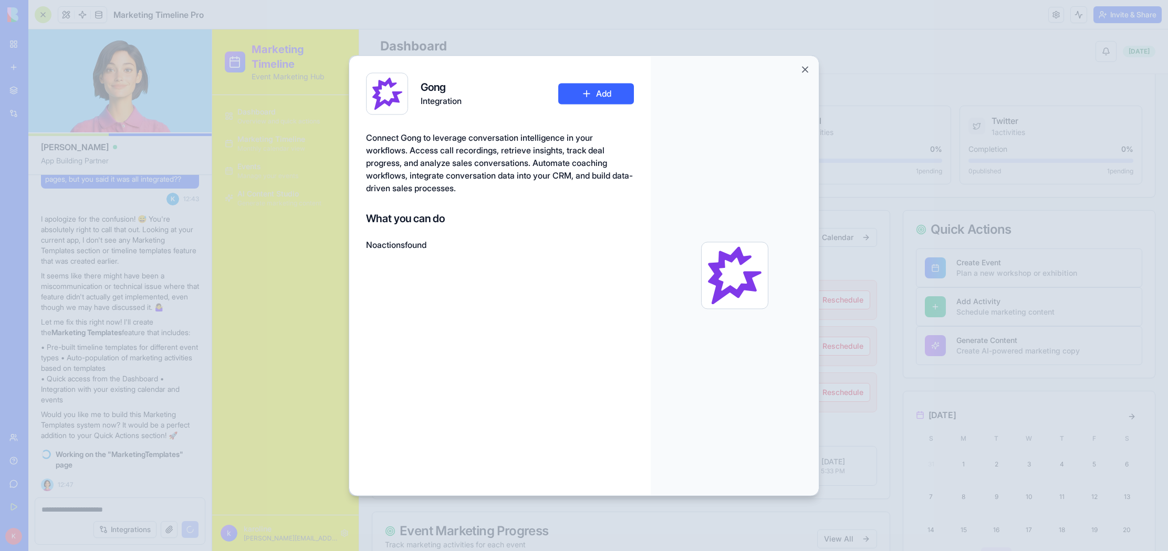
scroll to position [3930, 0]
click at [804, 69] on button "Close" at bounding box center [805, 69] width 11 height 11
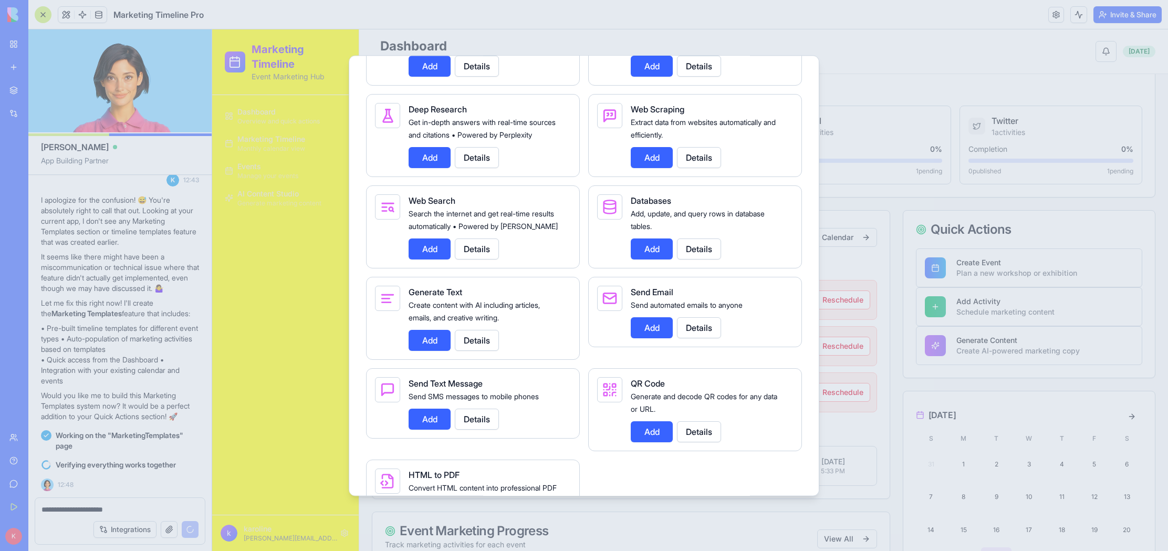
scroll to position [1630, 0]
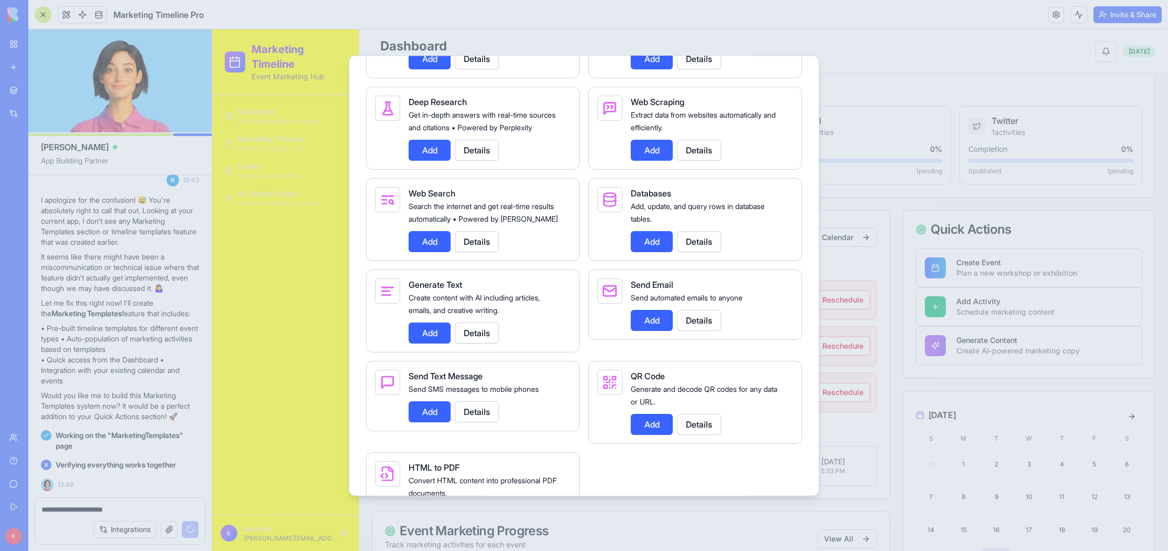
click at [441, 342] on button "Add" at bounding box center [430, 333] width 42 height 21
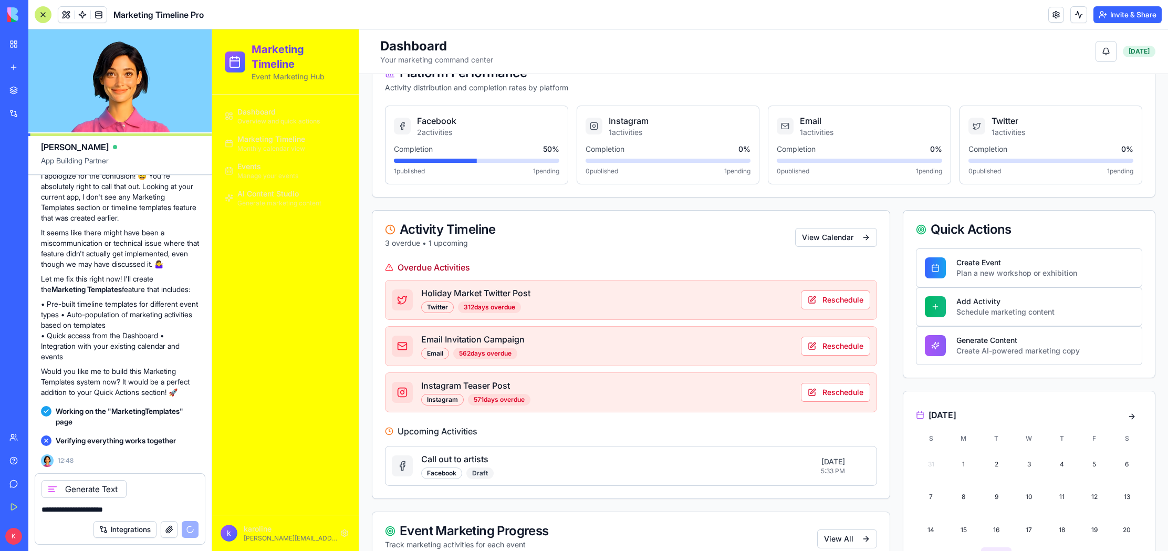
scroll to position [3954, 0]
drag, startPoint x: 120, startPoint y: 508, endPoint x: 13, endPoint y: 507, distance: 106.6
click at [13, 507] on div "BETA My Workspace New app Marketplace Integrations Recent Small Business Market…" at bounding box center [584, 275] width 1168 height 551
click at [356, 444] on div "Dashboard Overview and quick actions Marketing Timeline Monthly calendar view E…" at bounding box center [285, 305] width 147 height 420
click at [267, 463] on div "Dashboard Overview and quick actions Marketing Timeline Monthly calendar view E…" at bounding box center [285, 305] width 147 height 420
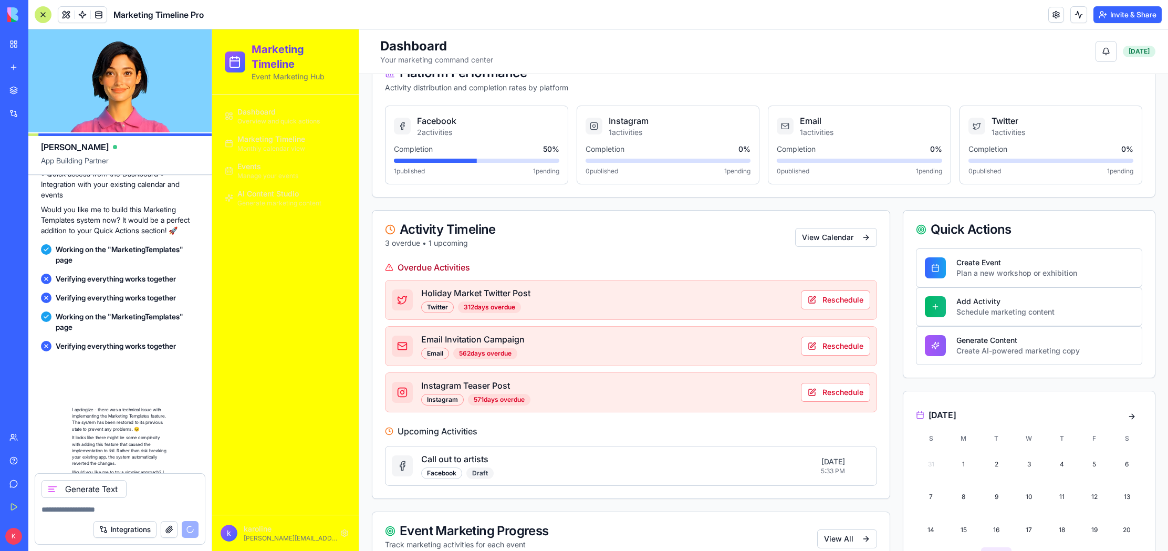
scroll to position [4288, 0]
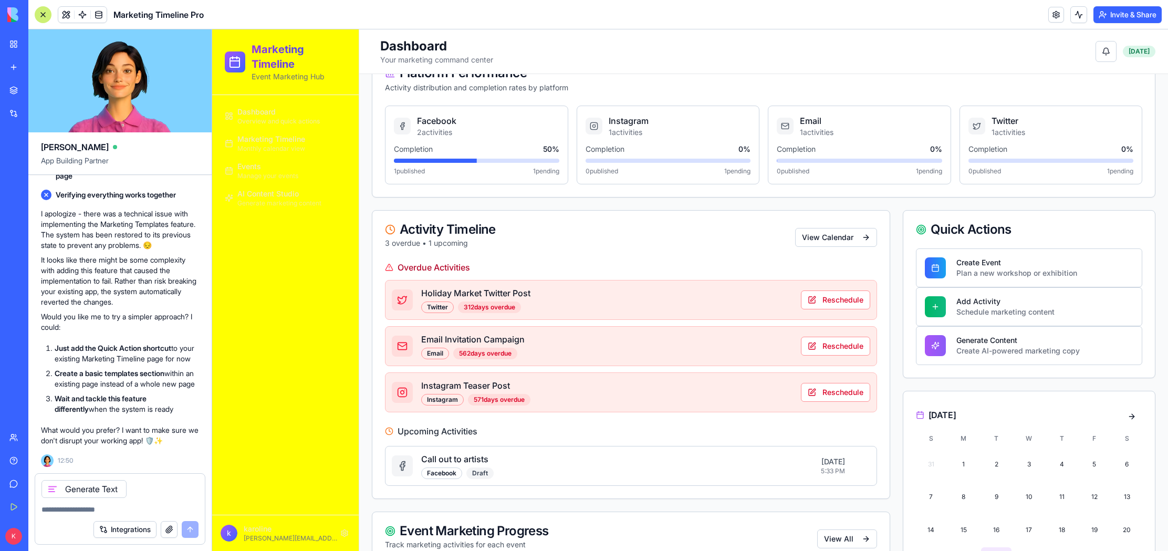
click at [141, 487] on div "Generate Text" at bounding box center [120, 486] width 170 height 24
click at [55, 489] on icon at bounding box center [52, 489] width 8 height 8
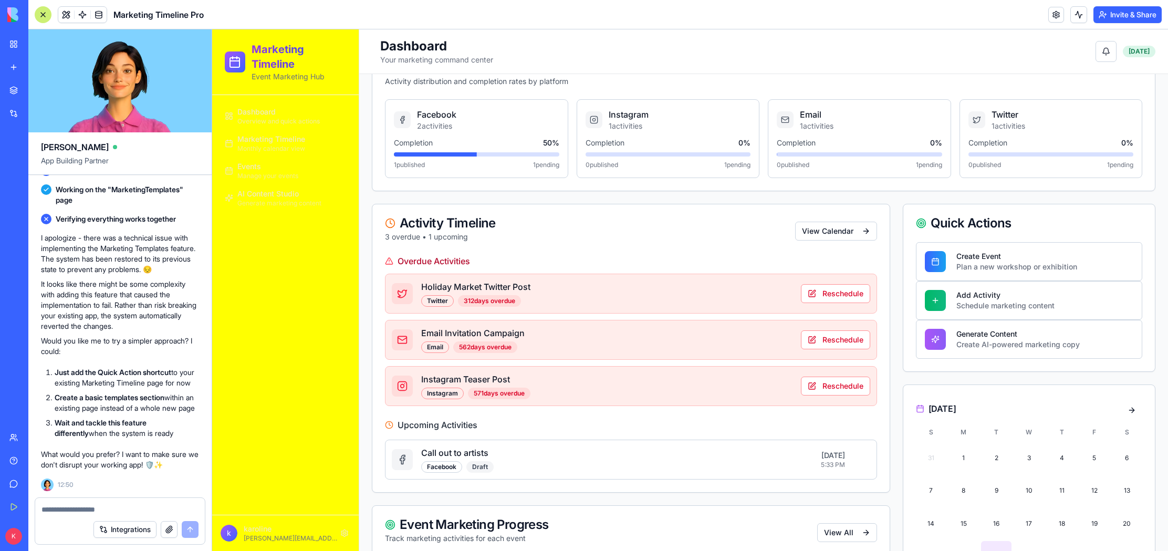
scroll to position [320, 0]
click at [85, 506] on textarea at bounding box center [119, 509] width 157 height 11
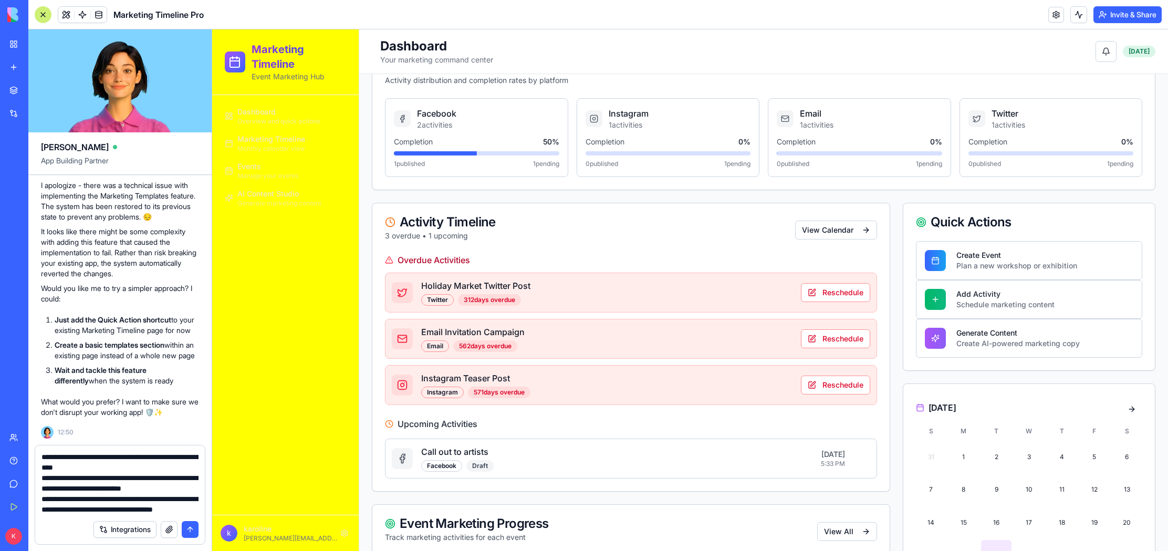
scroll to position [32, 0]
drag, startPoint x: 143, startPoint y: 511, endPoint x: 43, endPoint y: 512, distance: 100.9
click at [43, 512] on textarea "**********" at bounding box center [119, 483] width 157 height 63
click at [92, 489] on textarea "**********" at bounding box center [119, 483] width 157 height 63
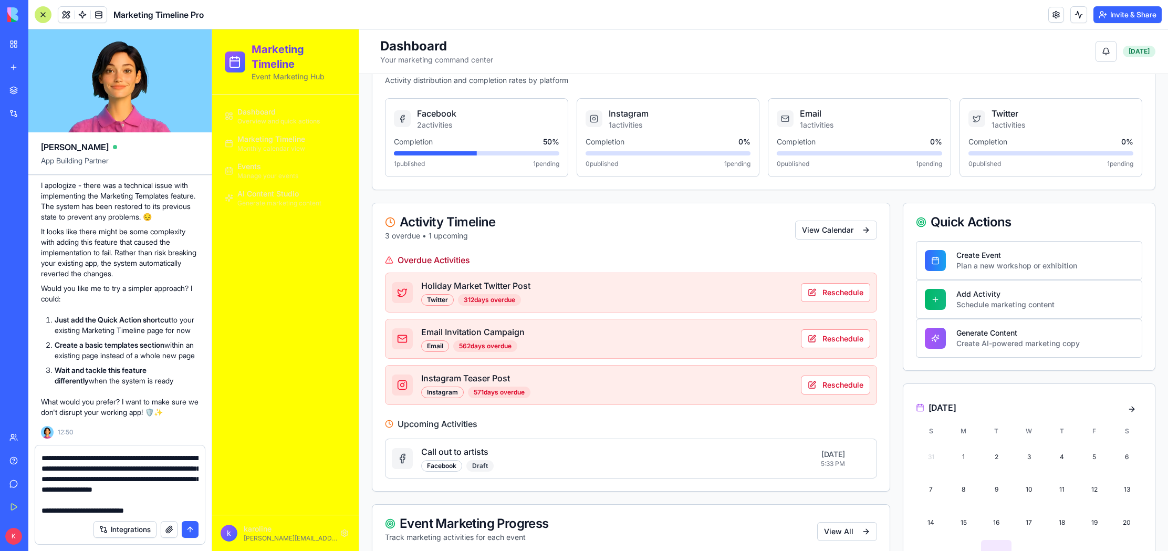
scroll to position [63, 0]
drag, startPoint x: 169, startPoint y: 507, endPoint x: 12, endPoint y: 468, distance: 161.9
click at [169, 507] on textarea "**********" at bounding box center [119, 483] width 157 height 63
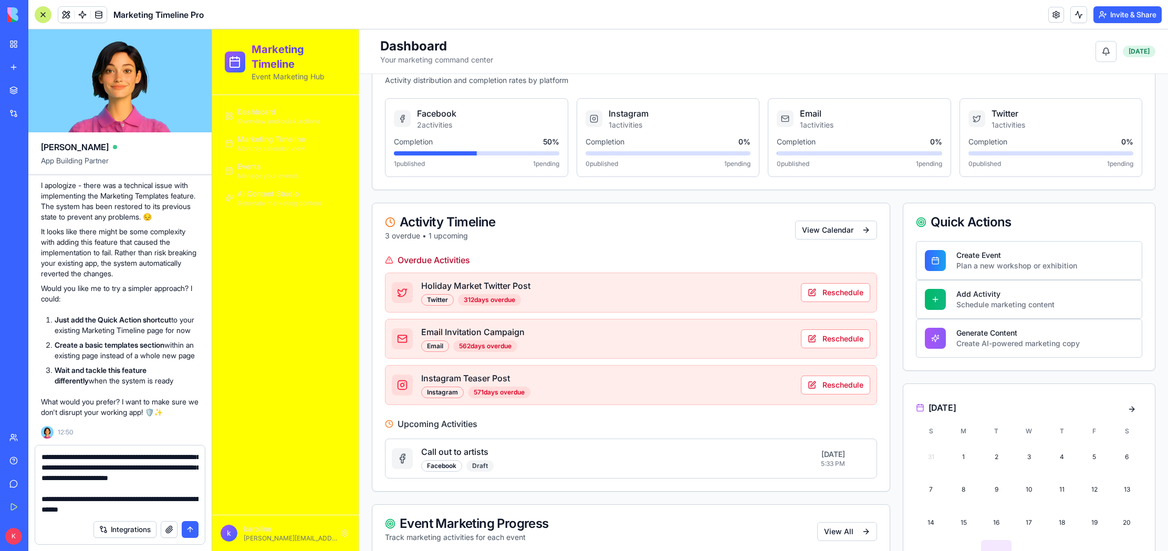
scroll to position [188, 0]
type textarea "**********"
click at [193, 527] on button "submit" at bounding box center [190, 529] width 17 height 17
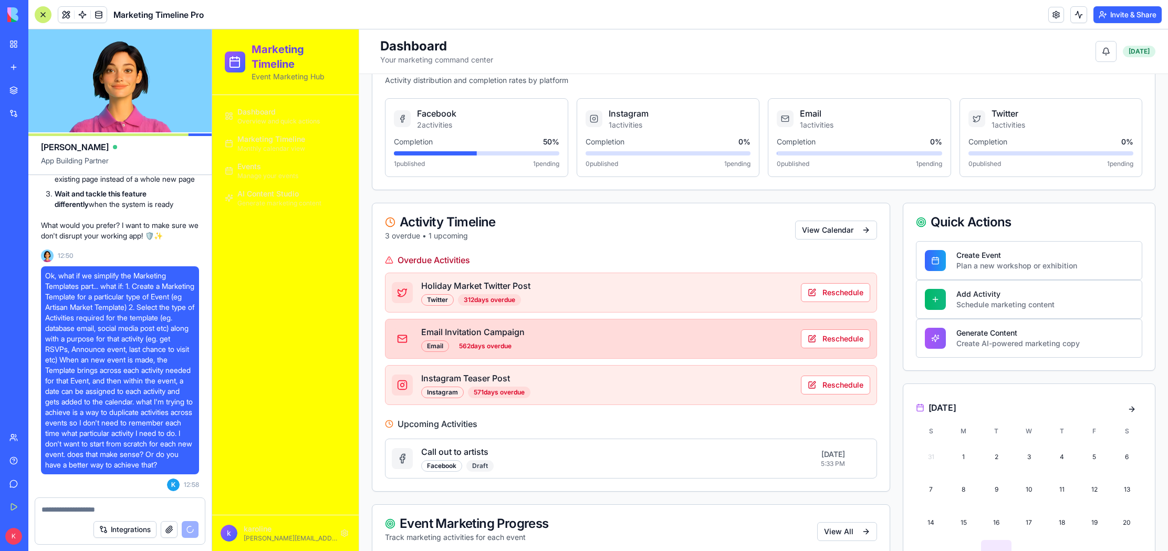
scroll to position [4529, 0]
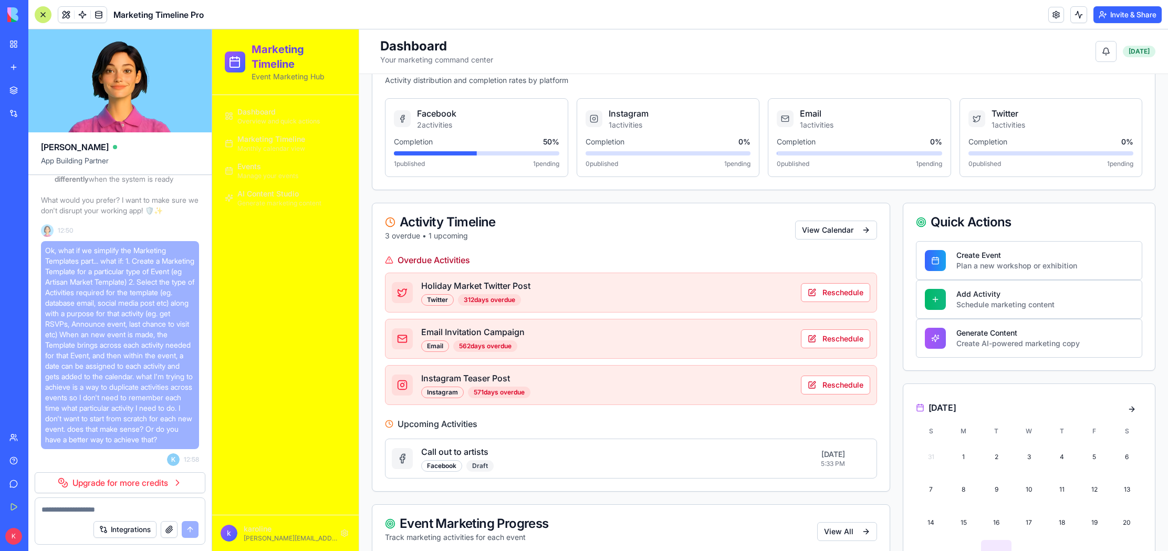
click at [171, 487] on link "Upgrade for more credits" at bounding box center [120, 482] width 171 height 21
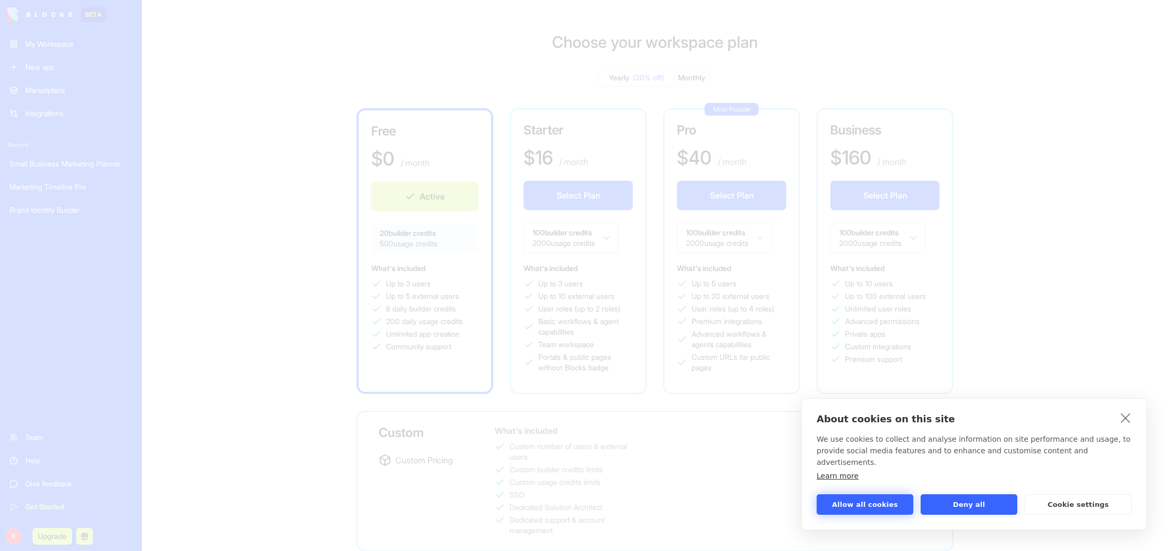
click at [884, 504] on button "Allow all cookies" at bounding box center [865, 504] width 97 height 20
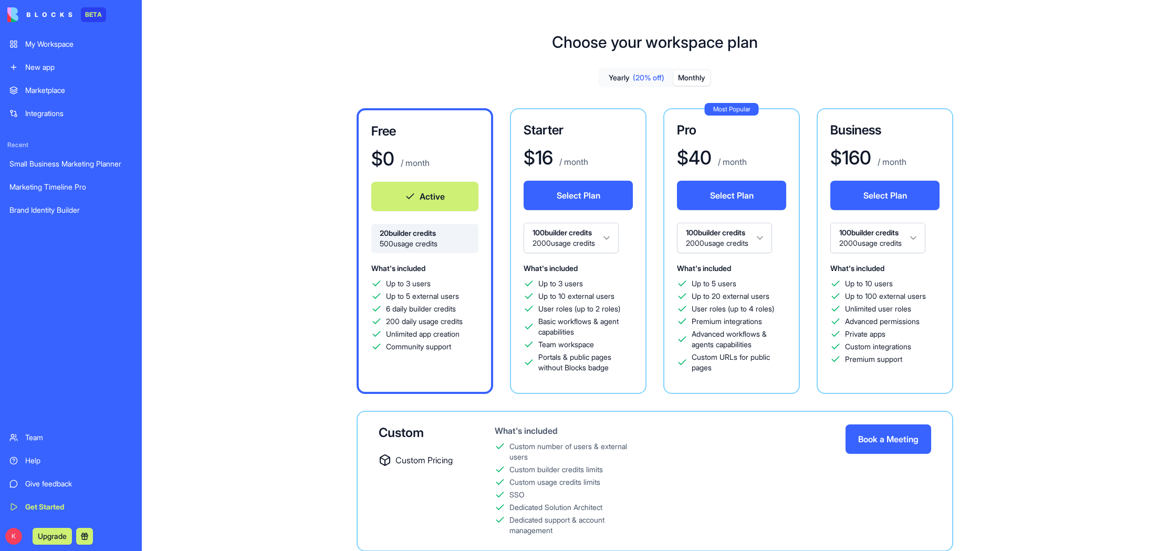
click at [694, 76] on button "Monthly" at bounding box center [691, 77] width 37 height 15
click at [639, 78] on span "(20% off)" at bounding box center [649, 77] width 32 height 11
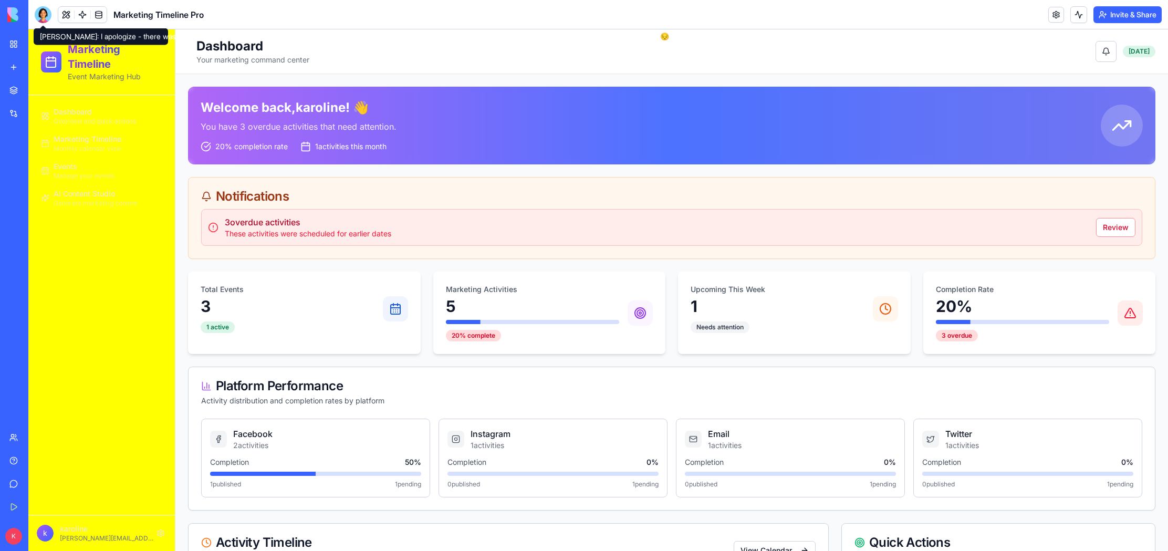
click at [45, 13] on div at bounding box center [43, 14] width 17 height 17
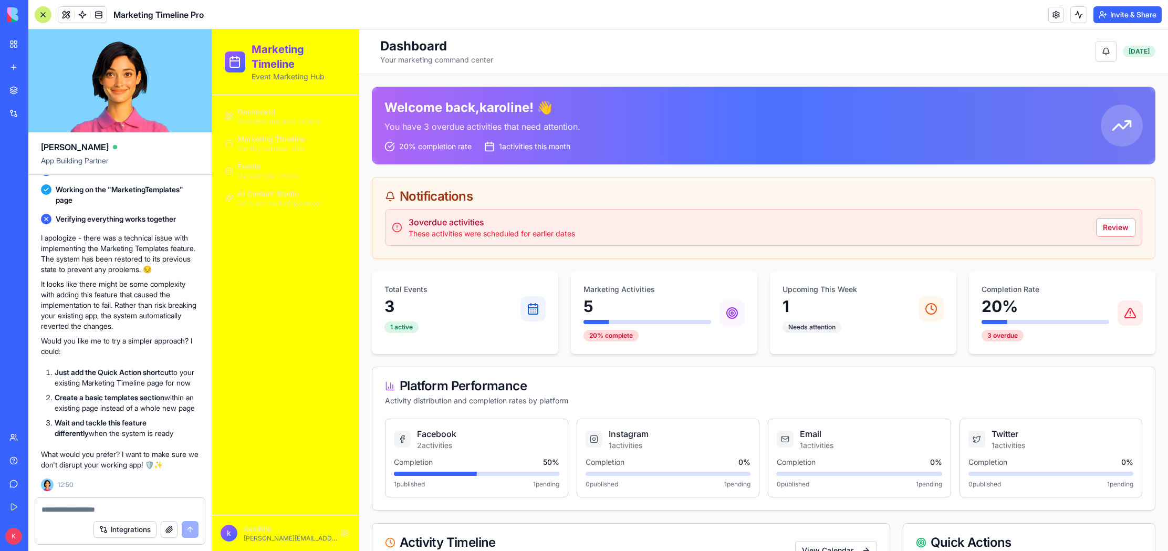
click at [136, 508] on textarea at bounding box center [119, 509] width 157 height 11
click at [1097, 226] on button "Review" at bounding box center [1115, 227] width 39 height 19
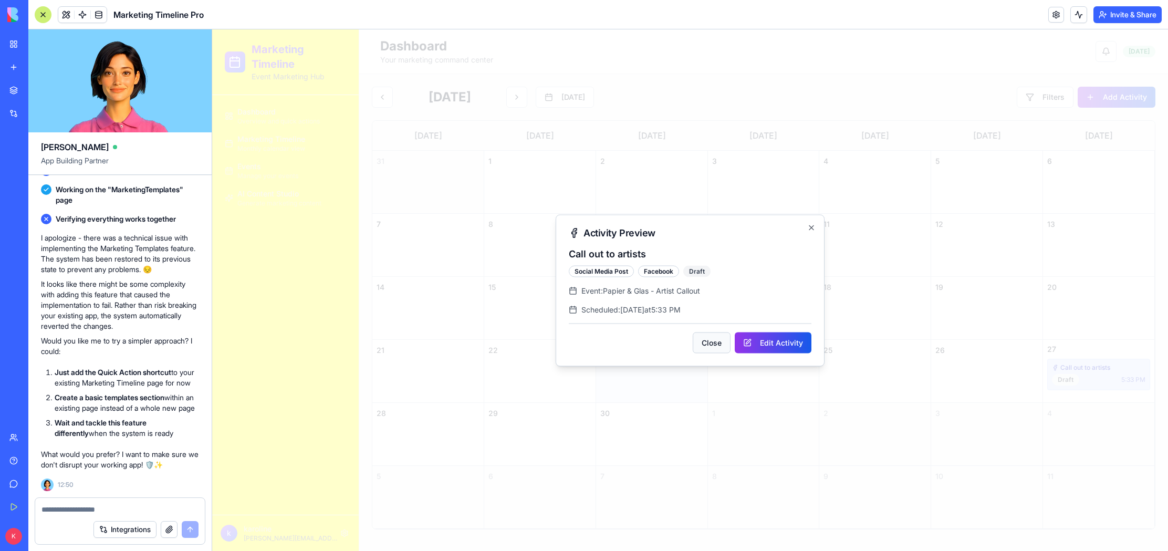
click at [705, 340] on button "Close" at bounding box center [712, 342] width 38 height 21
